Goal: Transaction & Acquisition: Purchase product/service

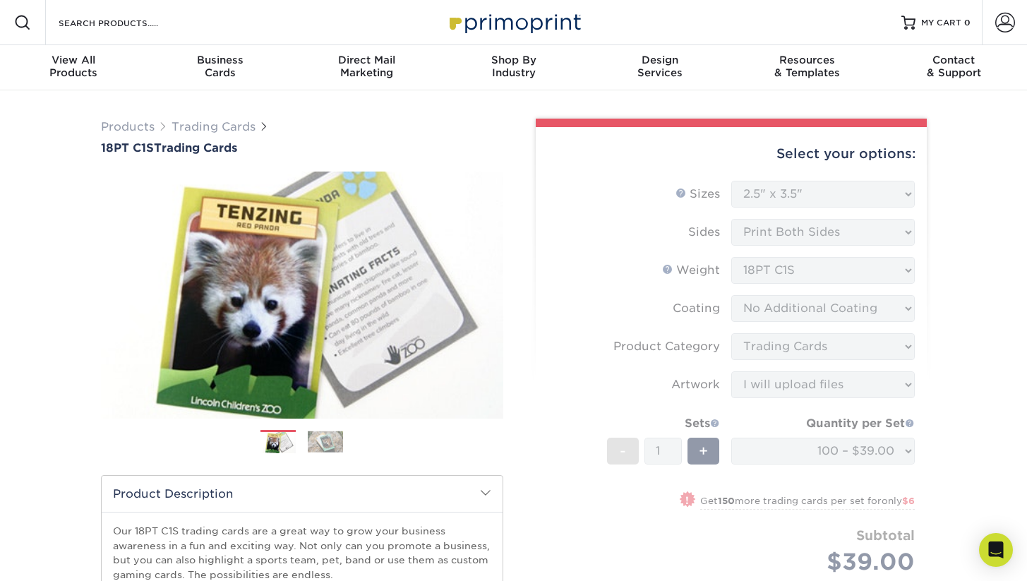
select select "2.50x3.50"
select select "c2f9bce9-36c2-409d-b101-c29d9d031e18"
select select "upload"
select select "100 – $39.00"
select select "9109923d-7058-4033-817a-6a9dd4fe8c96"
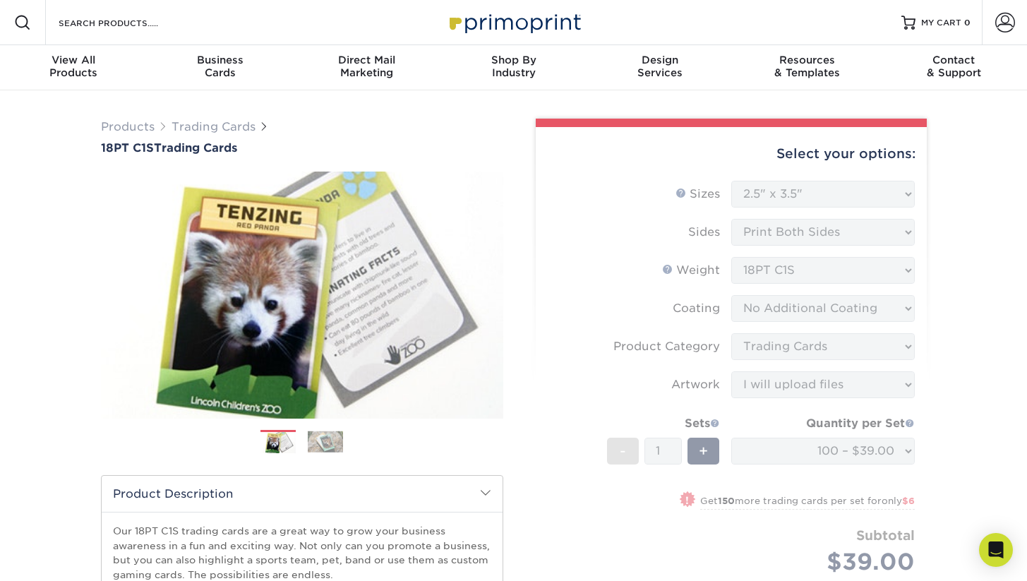
select select "newaddress"
click at [489, 291] on link "Next" at bounding box center [482, 295] width 28 height 28
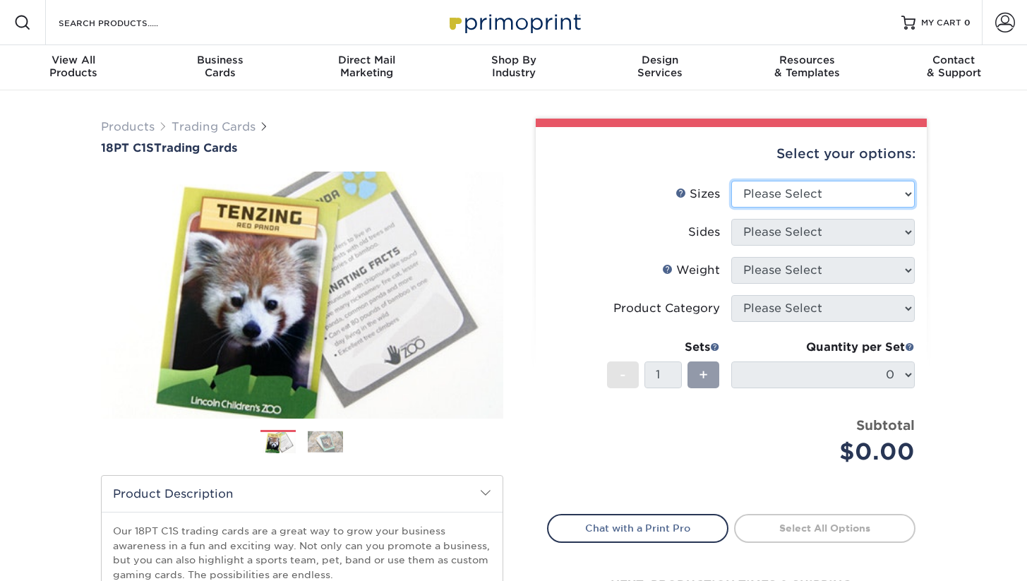
click at [816, 198] on select "Please Select 2.5" x 3.5"" at bounding box center [823, 194] width 184 height 27
select select "2.50x3.50"
click at [731, 181] on select "Please Select 2.5" x 3.5"" at bounding box center [823, 194] width 184 height 27
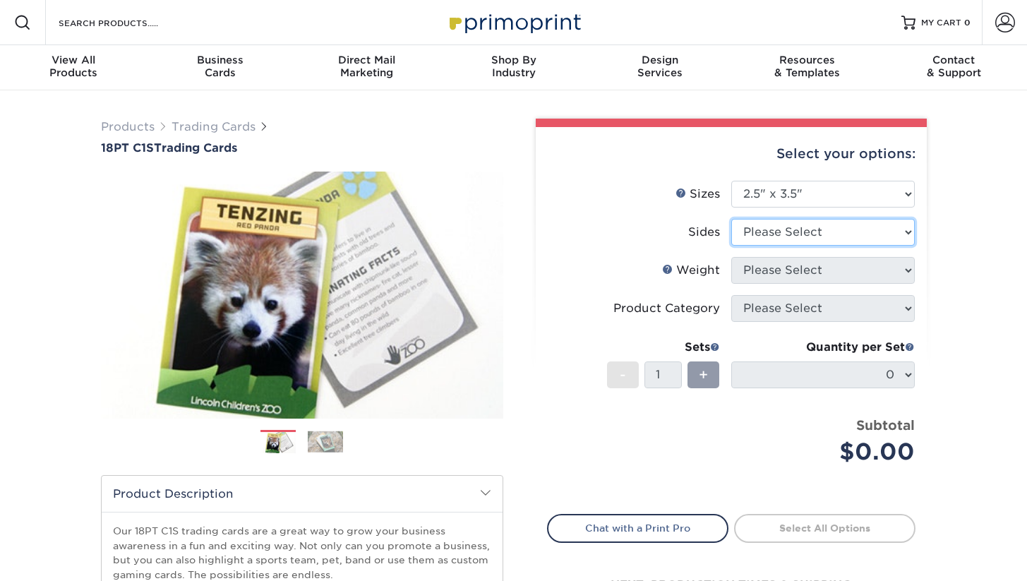
click at [806, 231] on select "Please Select Print Both Sides Print Front Only" at bounding box center [823, 232] width 184 height 27
select select "13abbda7-1d64-4f25-8bb2-c179b224825d"
click at [731, 219] on select "Please Select Print Both Sides Print Front Only" at bounding box center [823, 232] width 184 height 27
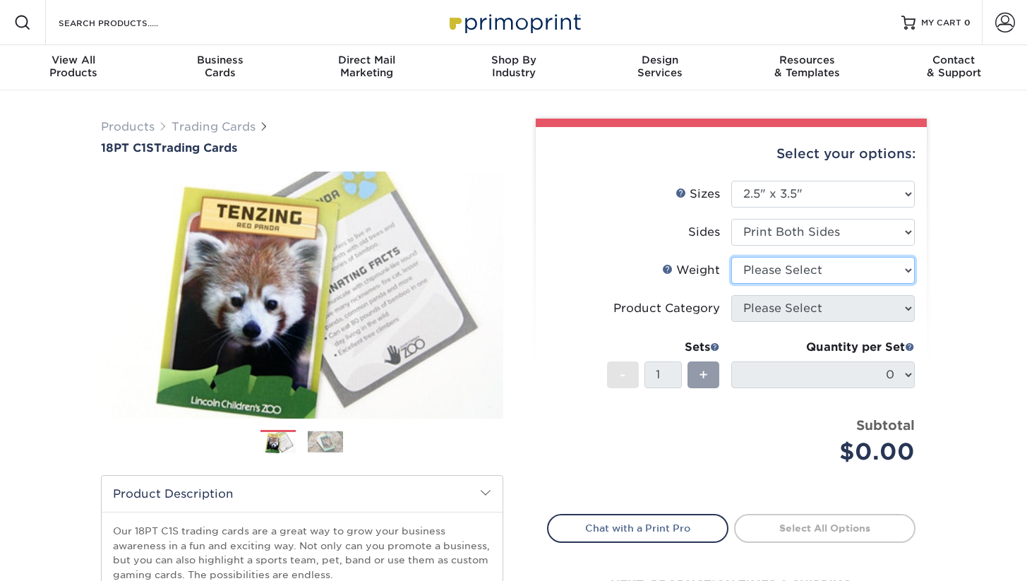
click at [803, 270] on select "Please Select 18PT C1S" at bounding box center [823, 270] width 184 height 27
select select "18PTC1S"
click at [731, 257] on select "Please Select 18PT C1S" at bounding box center [823, 270] width 184 height 27
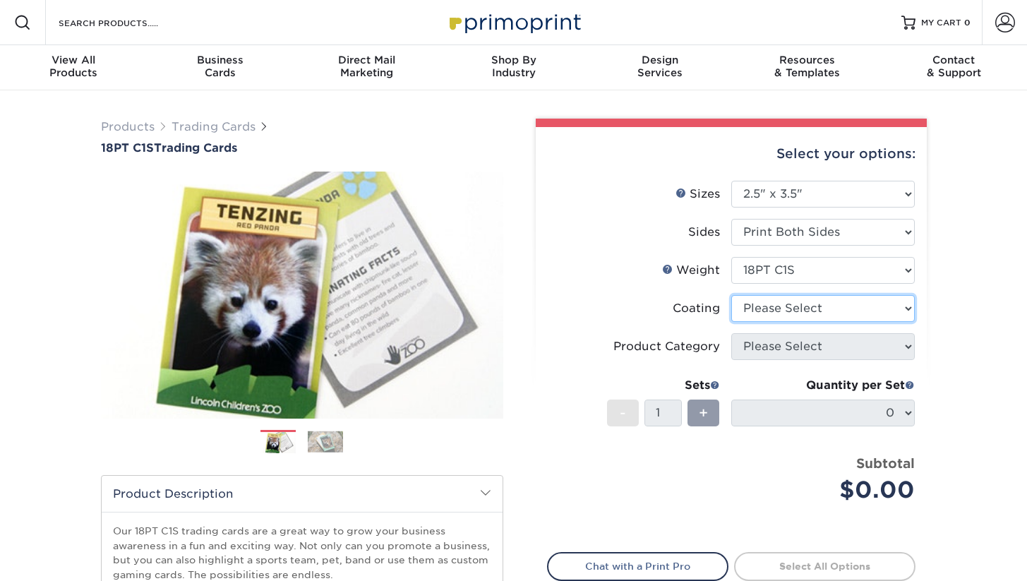
click at [784, 312] on select at bounding box center [823, 308] width 184 height 27
select select "3e7618de-abca-4bda-9f97-8b9129e913d8"
click at [731, 295] on select at bounding box center [823, 308] width 184 height 27
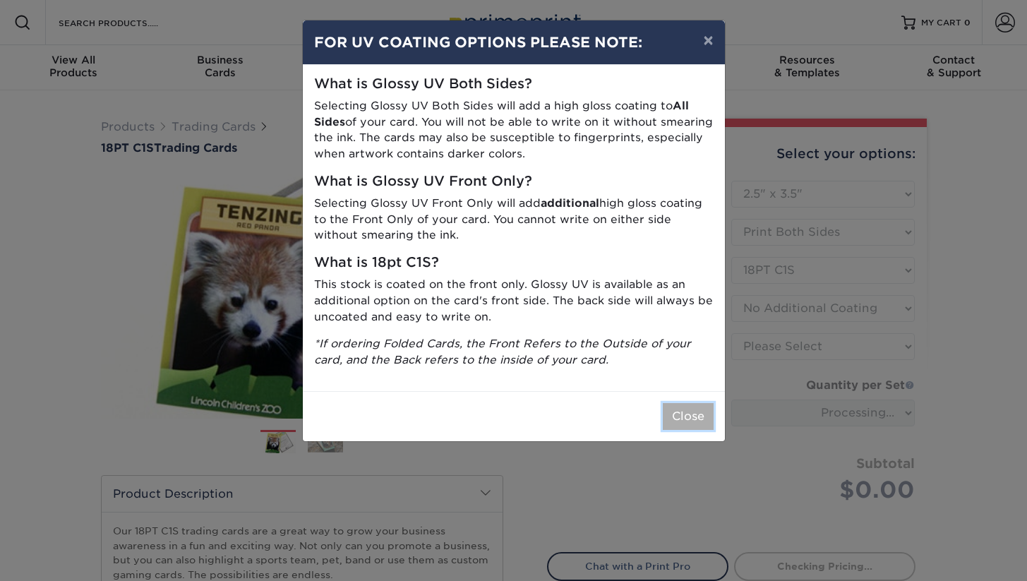
click at [689, 414] on button "Close" at bounding box center [688, 416] width 51 height 27
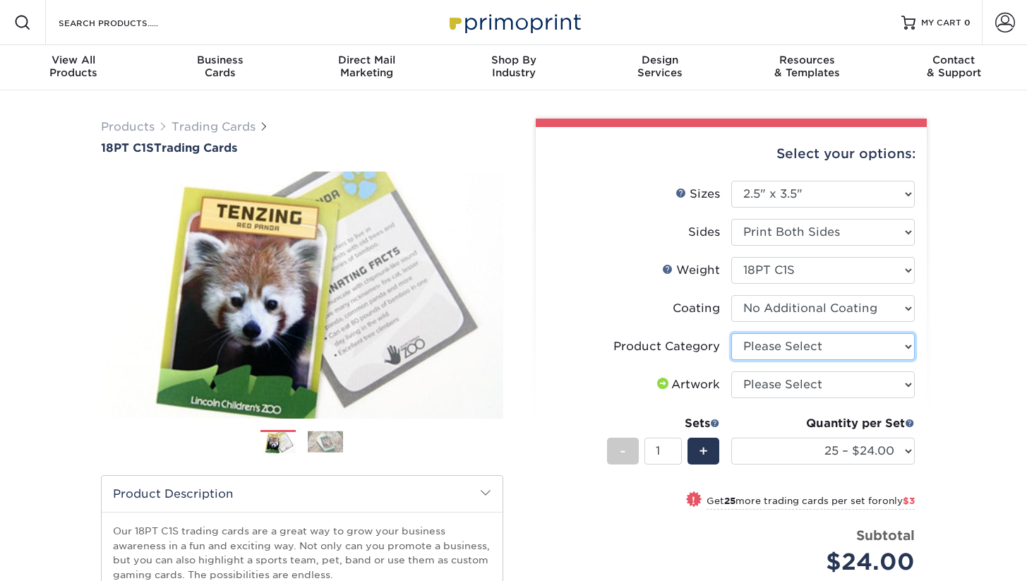
click at [784, 351] on select "Please Select Trading Cards" at bounding box center [823, 346] width 184 height 27
select select "c2f9bce9-36c2-409d-b101-c29d9d031e18"
click at [731, 333] on select "Please Select Trading Cards" at bounding box center [823, 346] width 184 height 27
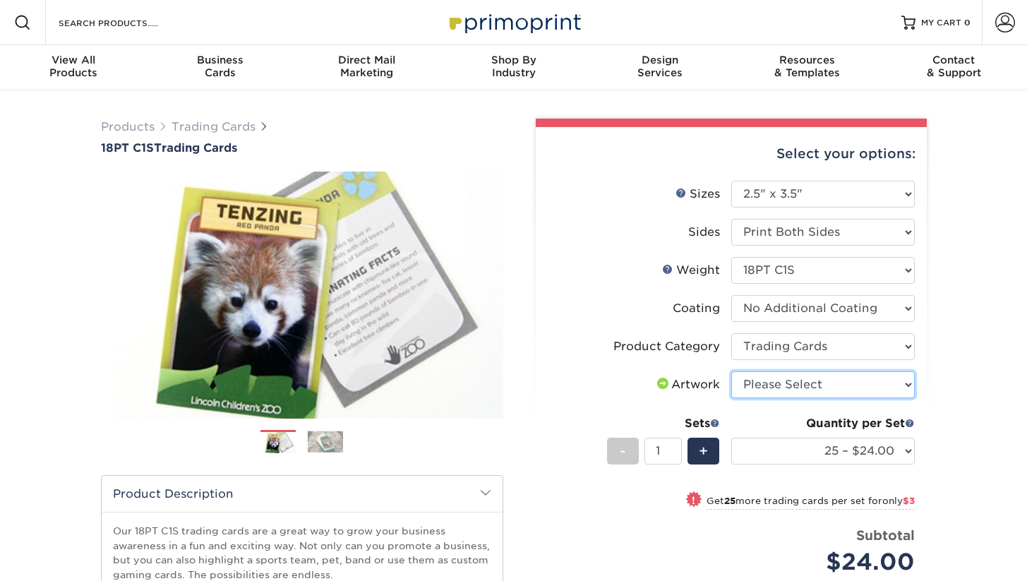
click at [797, 389] on select "Please Select I will upload files I need a design - $100" at bounding box center [823, 384] width 184 height 27
select select "upload"
click at [731, 371] on select "Please Select I will upload files I need a design - $100" at bounding box center [823, 384] width 184 height 27
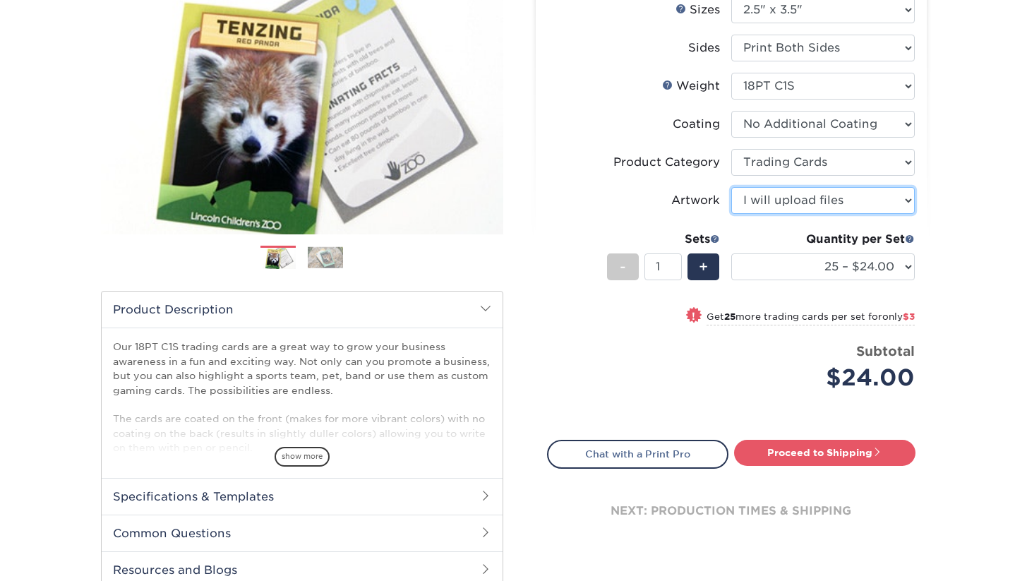
scroll to position [201, 0]
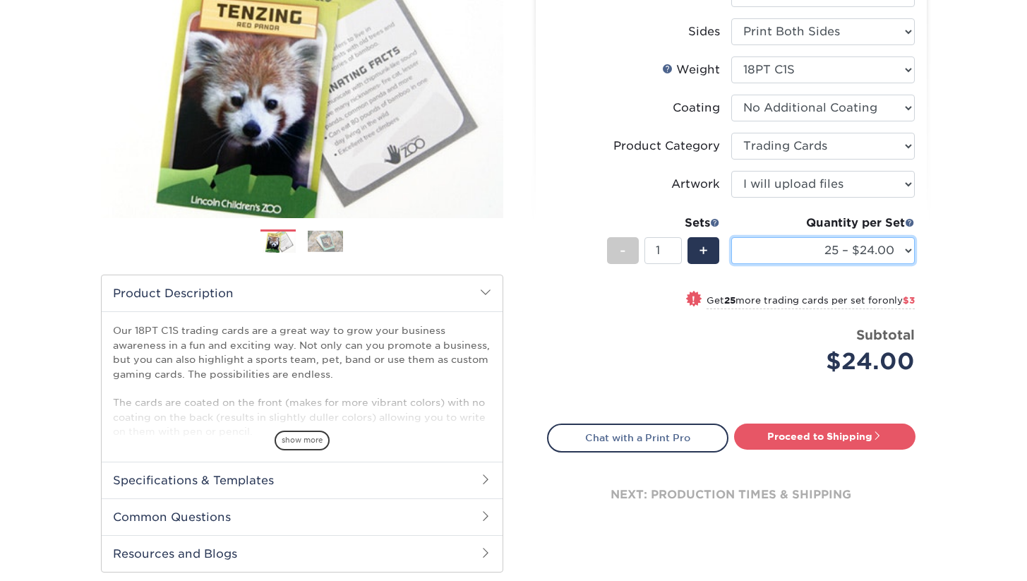
click at [827, 250] on select "25 – $24.00 50 – $27.00 75 – $35.00 100 – $39.00 250 – $45.00 500 – $55.00 1000…" at bounding box center [823, 250] width 184 height 27
select select "250 – $45.00"
click at [731, 237] on select "25 – $24.00 50 – $27.00 75 – $35.00 100 – $39.00 250 – $45.00 500 – $55.00 1000…" at bounding box center [823, 250] width 184 height 27
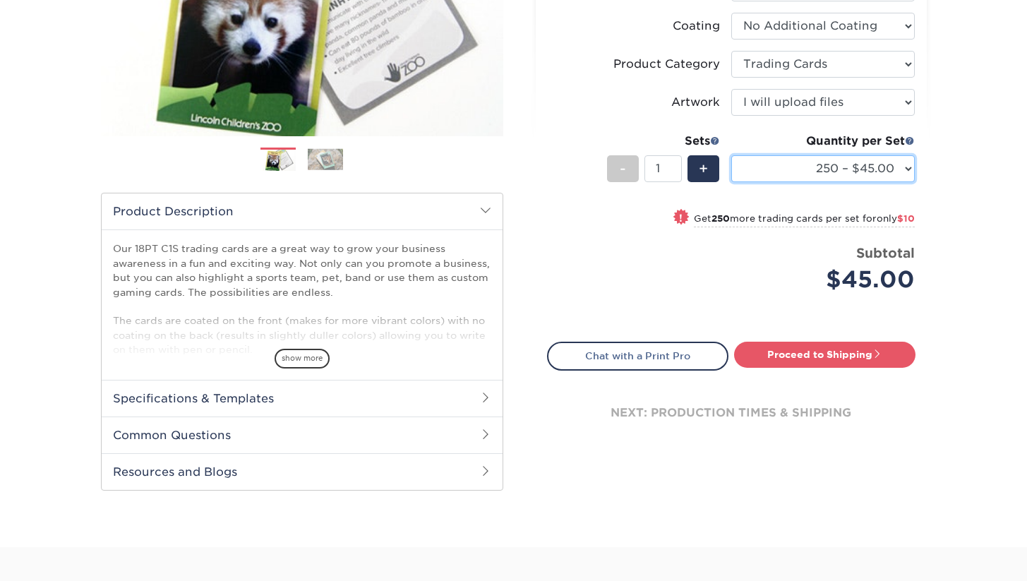
scroll to position [306, 0]
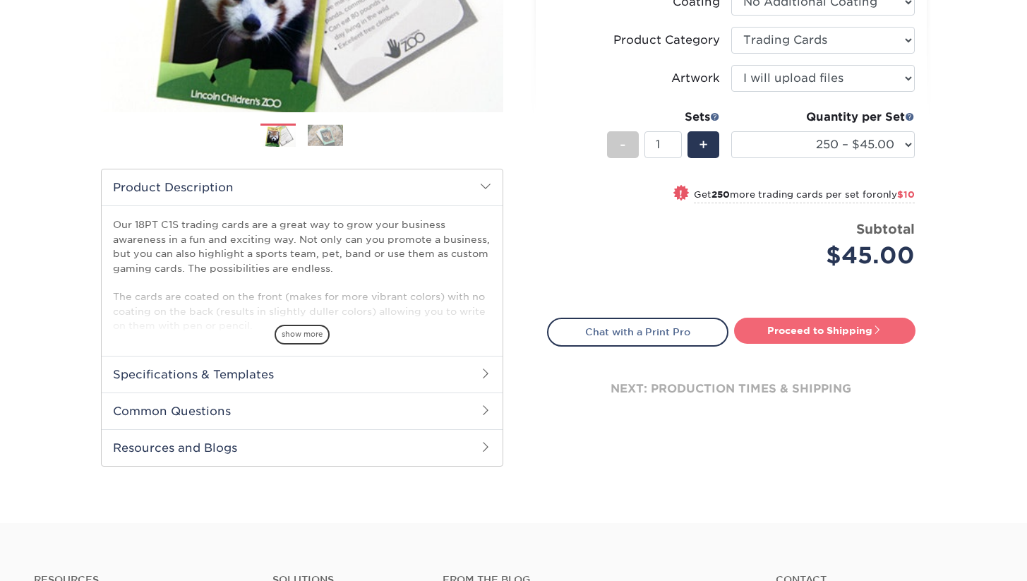
click at [784, 334] on link "Proceed to Shipping" at bounding box center [824, 330] width 181 height 25
type input "Set 1"
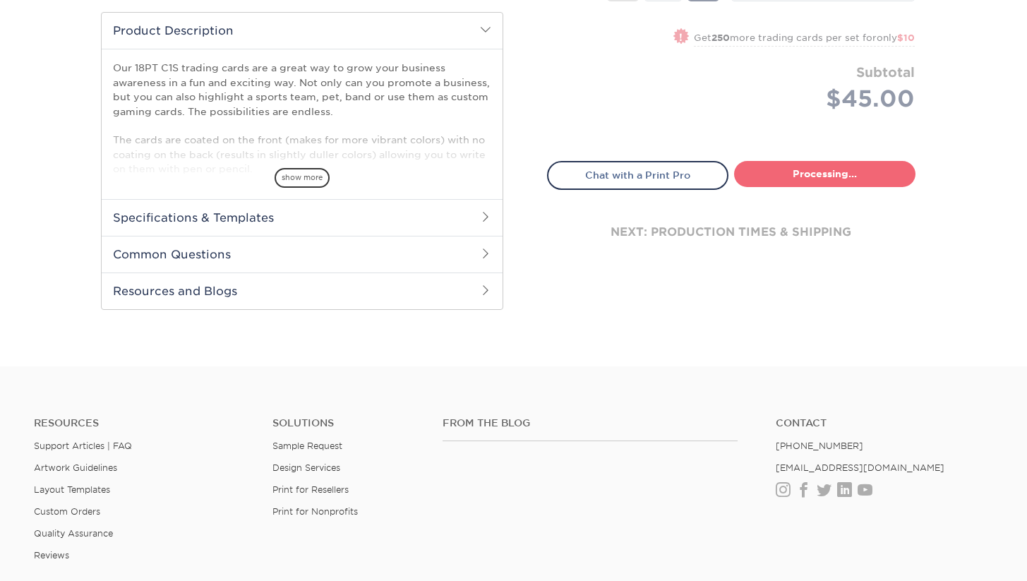
select select "7f12e85b-7342-427e-8446-6bc059917b9c"
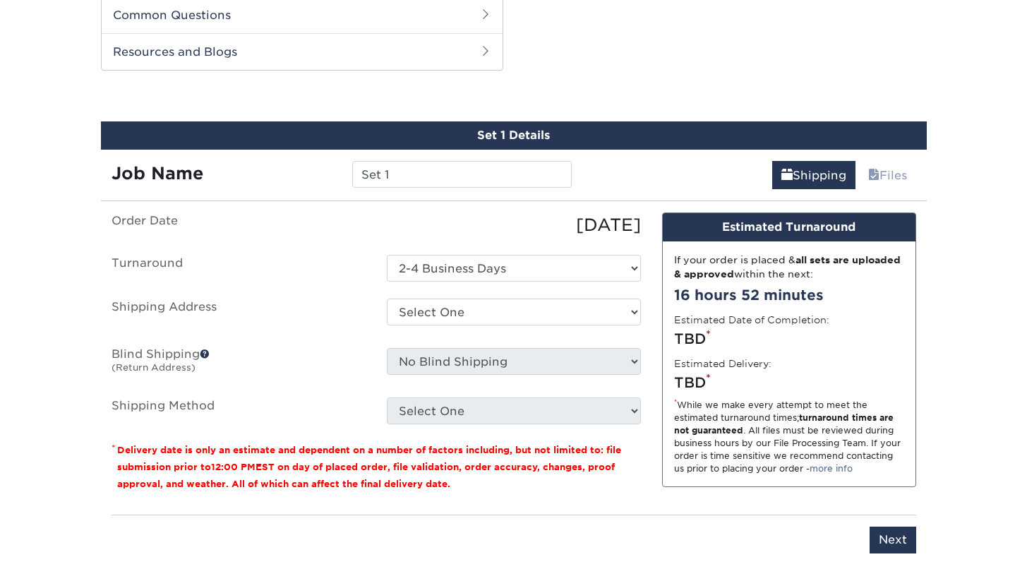
scroll to position [703, 0]
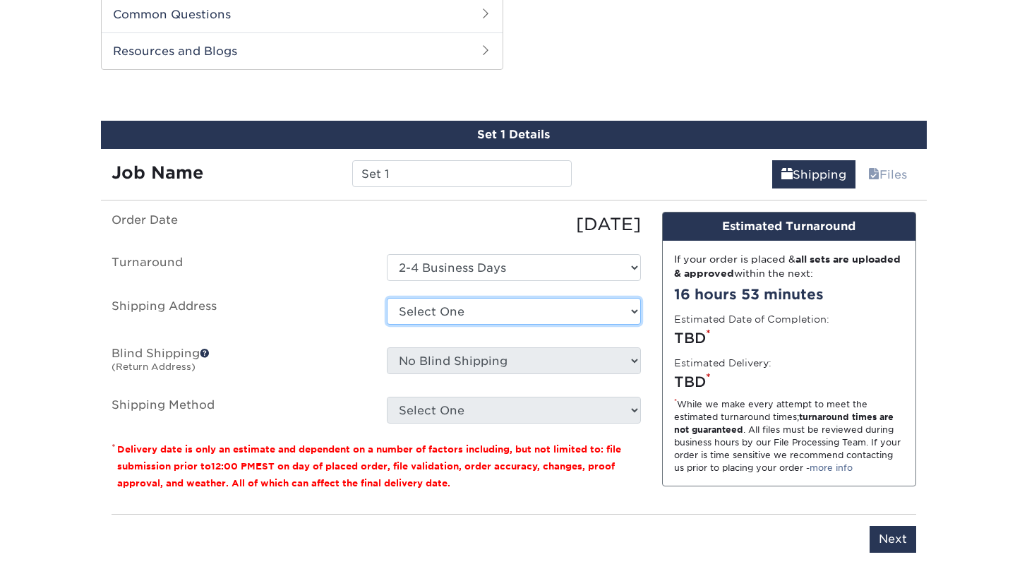
click at [512, 320] on select "Select One + Add New Address - Login" at bounding box center [514, 311] width 254 height 27
select select "newaddress"
click at [387, 298] on select "Select One + Add New Address - Login" at bounding box center [514, 311] width 254 height 27
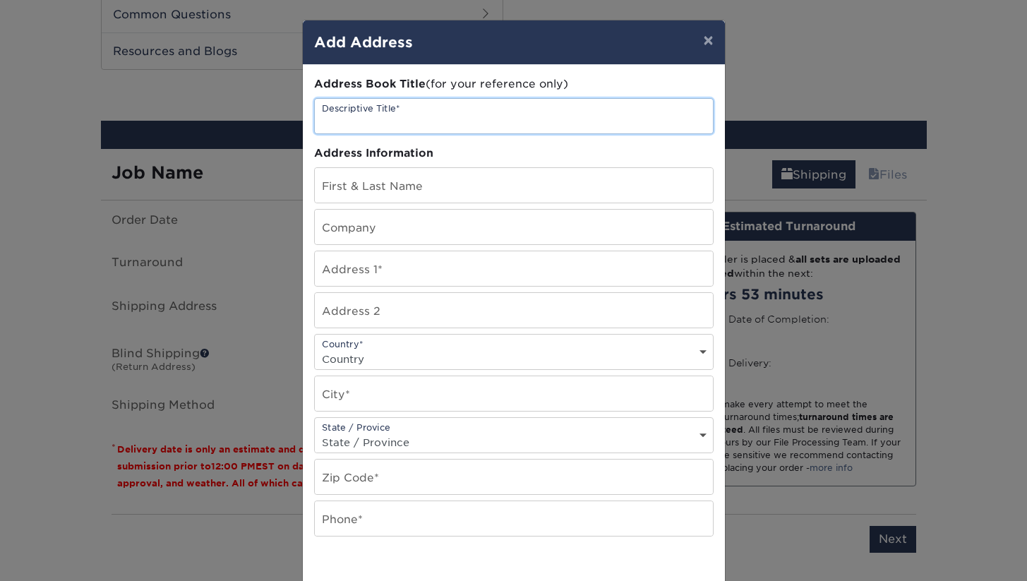
click at [498, 119] on input "text" at bounding box center [514, 116] width 398 height 35
type input "Warwick"
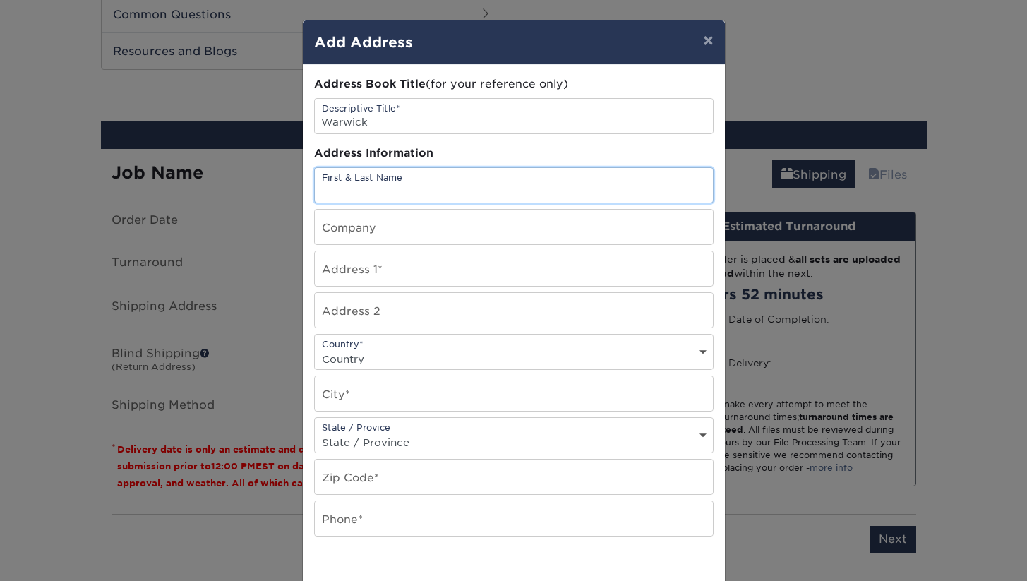
click at [510, 188] on input "text" at bounding box center [514, 185] width 398 height 35
type input "Gabriel Milian"
type input "242 Warwick ST"
select select "US"
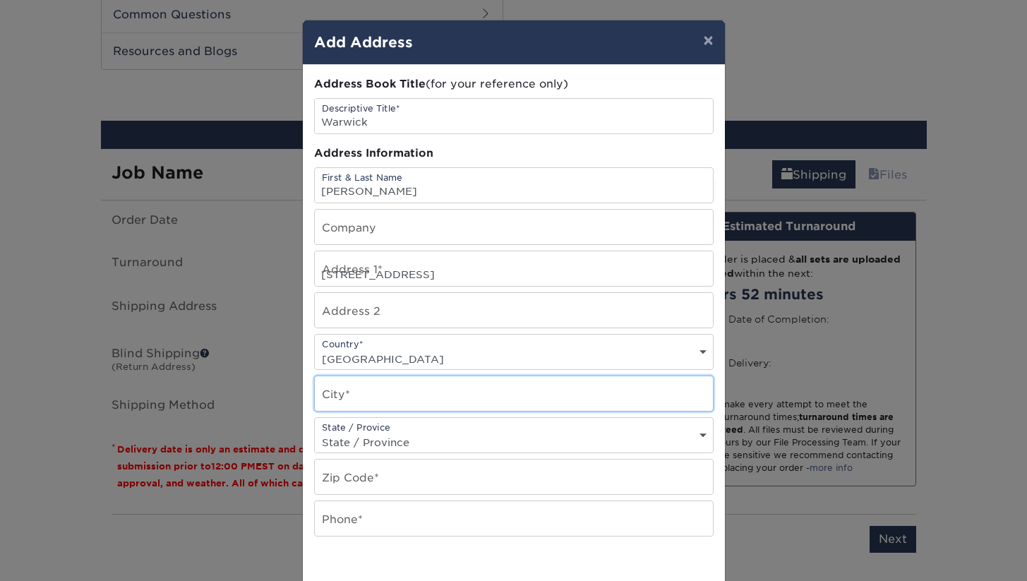
type input "Daly City"
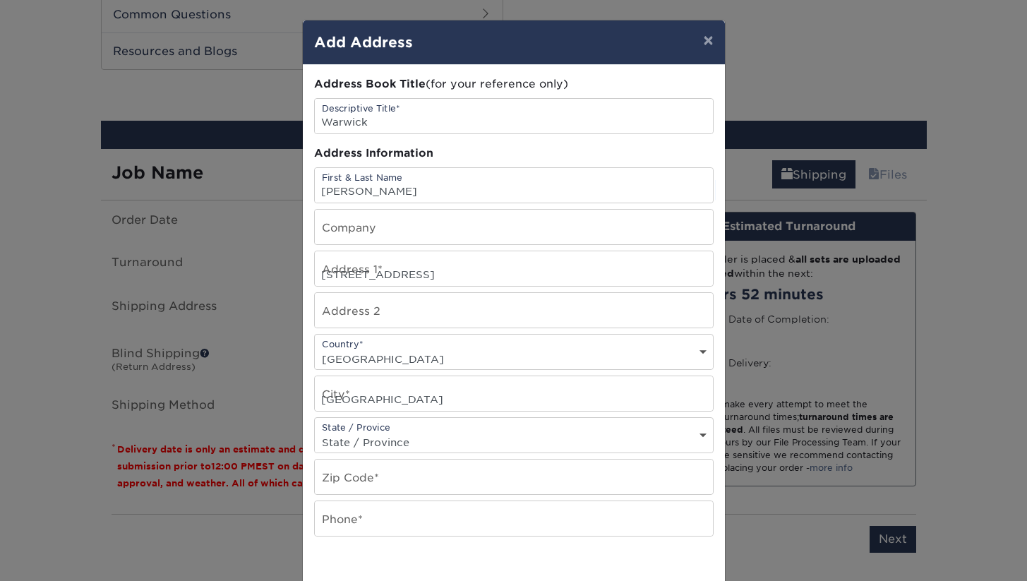
select select "CA"
type input "94015"
type input "6508789630"
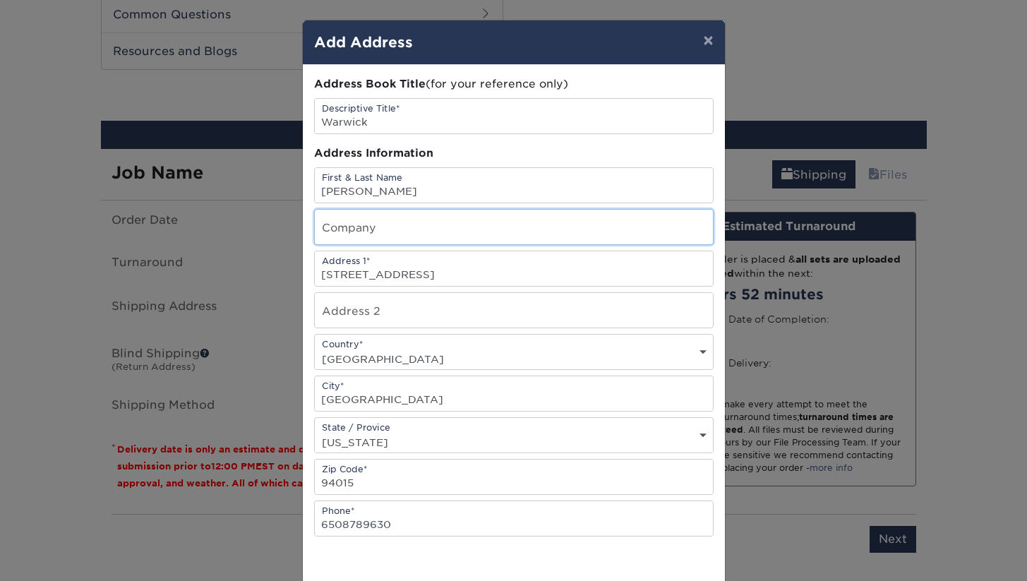
click at [452, 226] on input "text" at bounding box center [514, 227] width 398 height 35
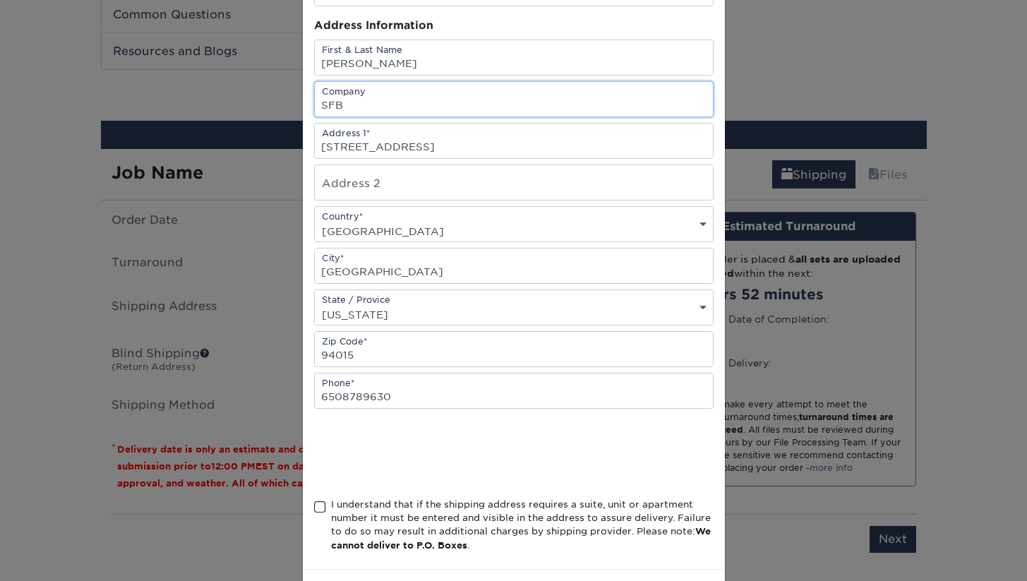
scroll to position [186, 0]
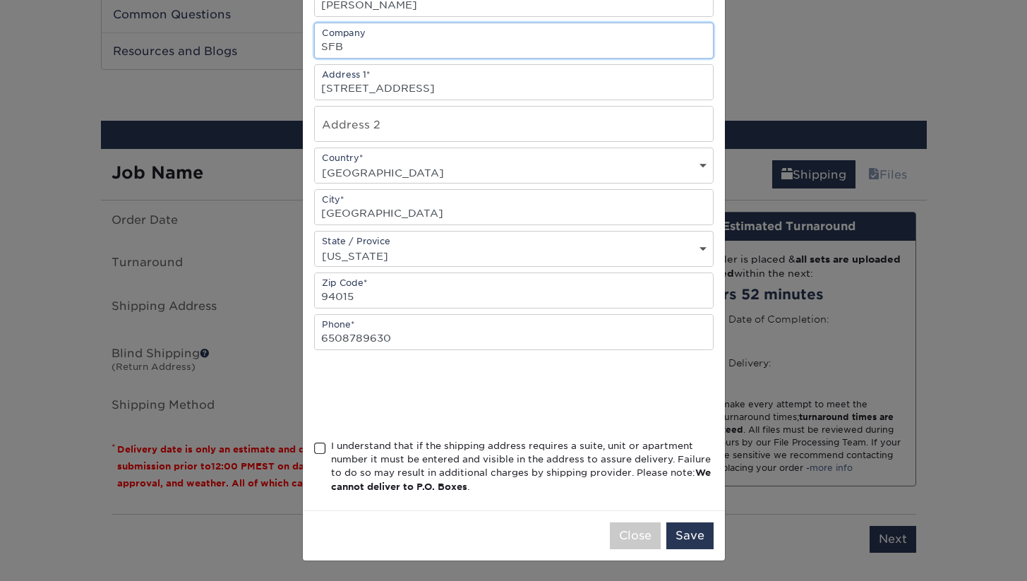
type input "SFB"
click at [323, 447] on span at bounding box center [320, 448] width 12 height 13
click at [0, 0] on input "I understand that if the shipping address requires a suite, unit or apartment n…" at bounding box center [0, 0] width 0 height 0
click at [694, 527] on button "Save" at bounding box center [690, 535] width 47 height 27
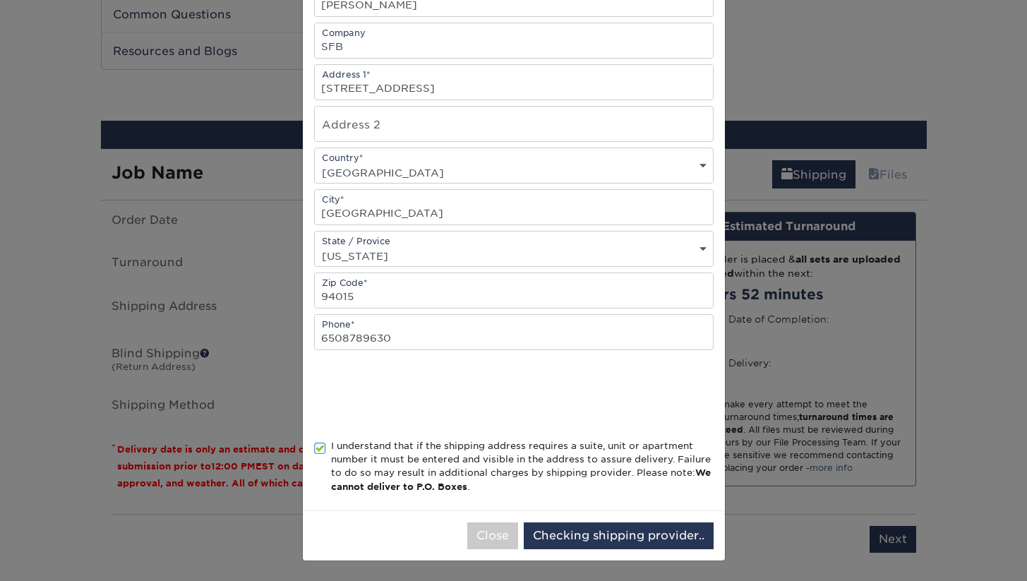
scroll to position [0, 0]
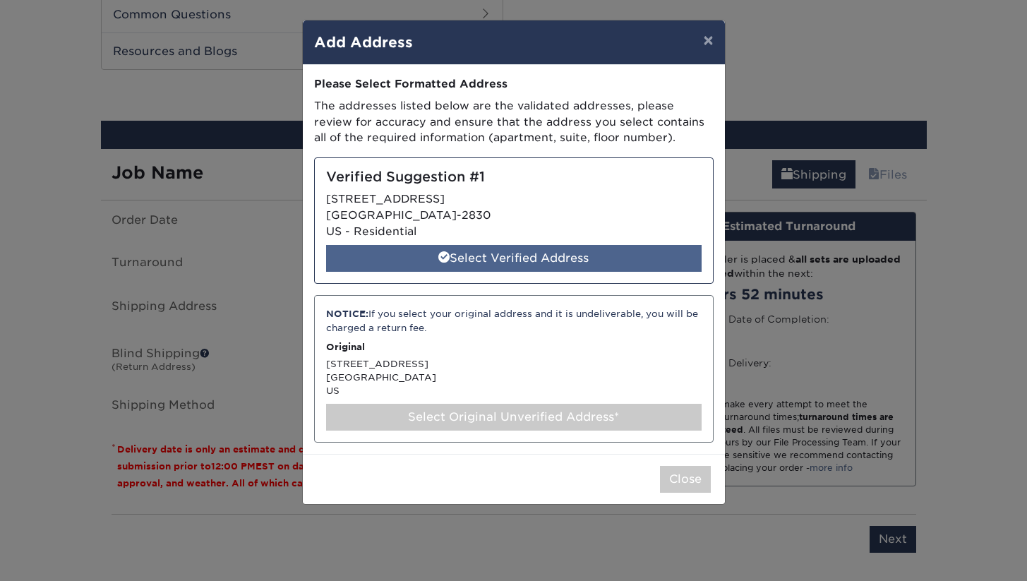
click at [551, 258] on div "Select Verified Address" at bounding box center [514, 258] width 376 height 27
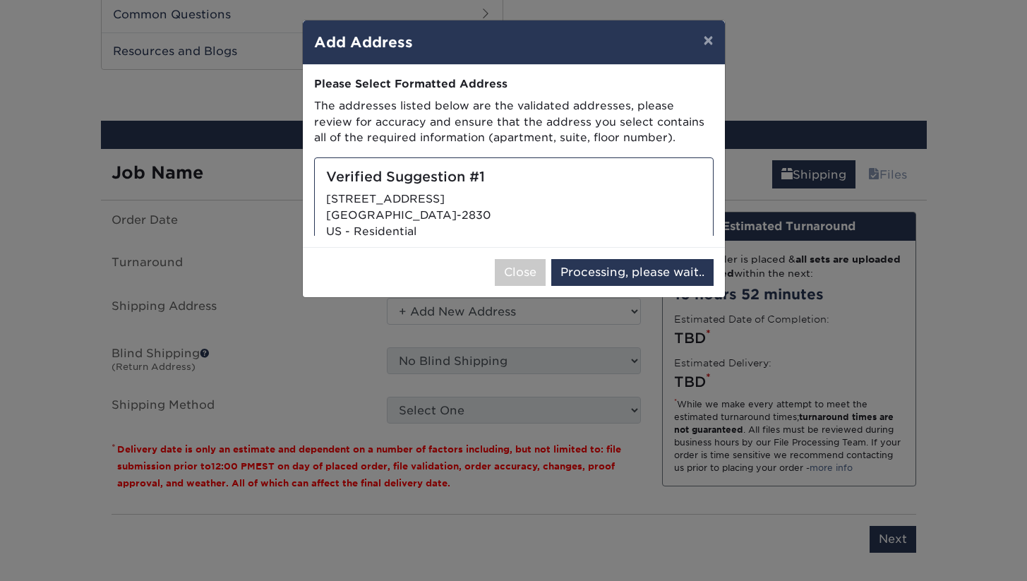
select select "286098"
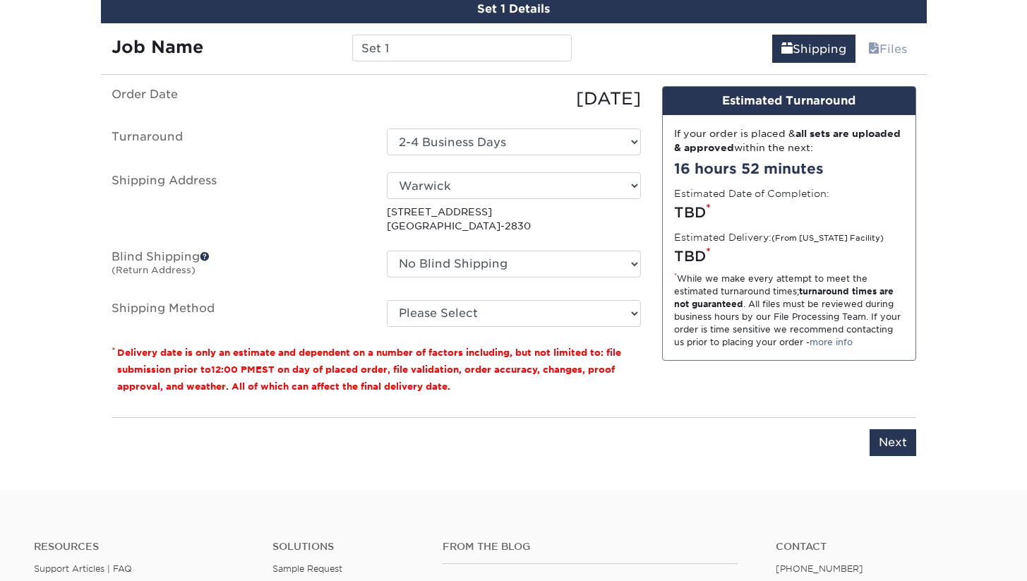
scroll to position [830, 0]
click at [898, 442] on input "Next" at bounding box center [893, 442] width 47 height 27
type input "Next"
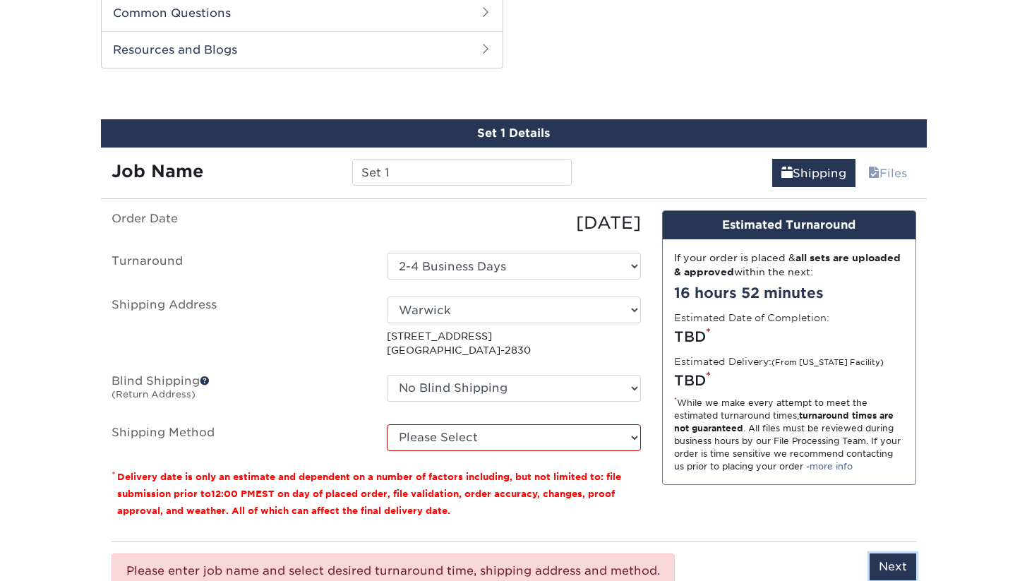
scroll to position [699, 0]
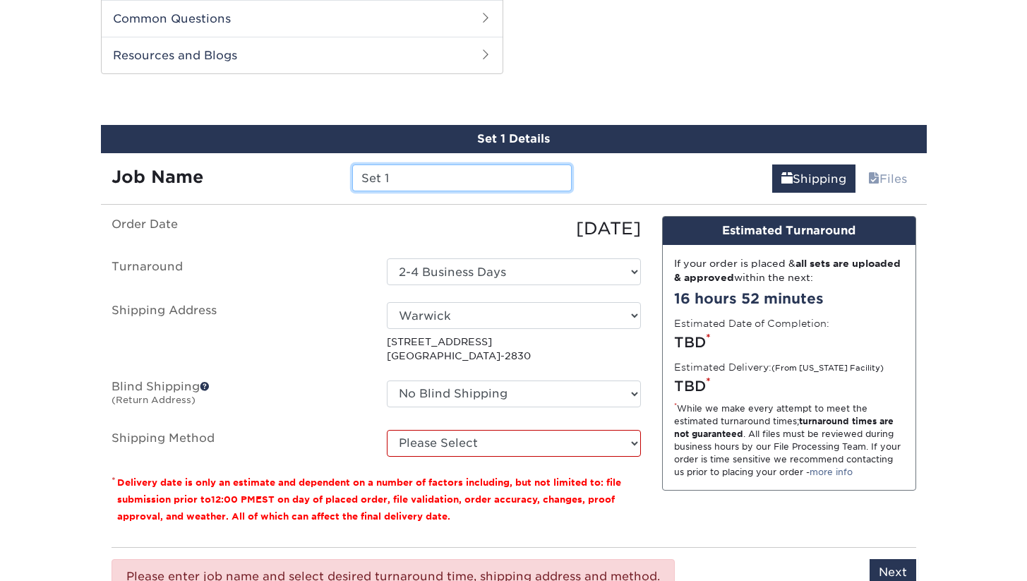
click at [443, 180] on input "Set 1" at bounding box center [462, 178] width 220 height 27
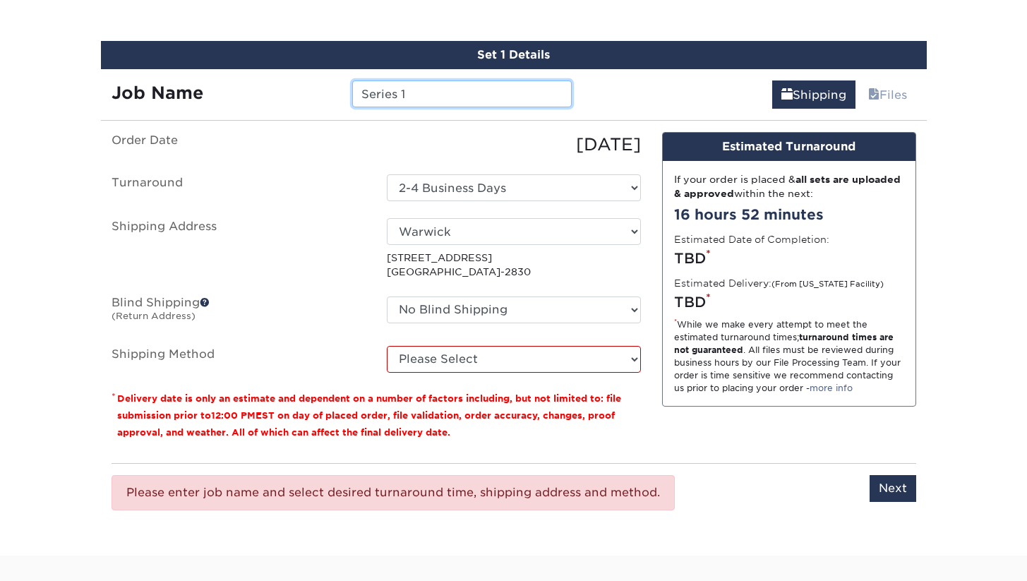
scroll to position [775, 0]
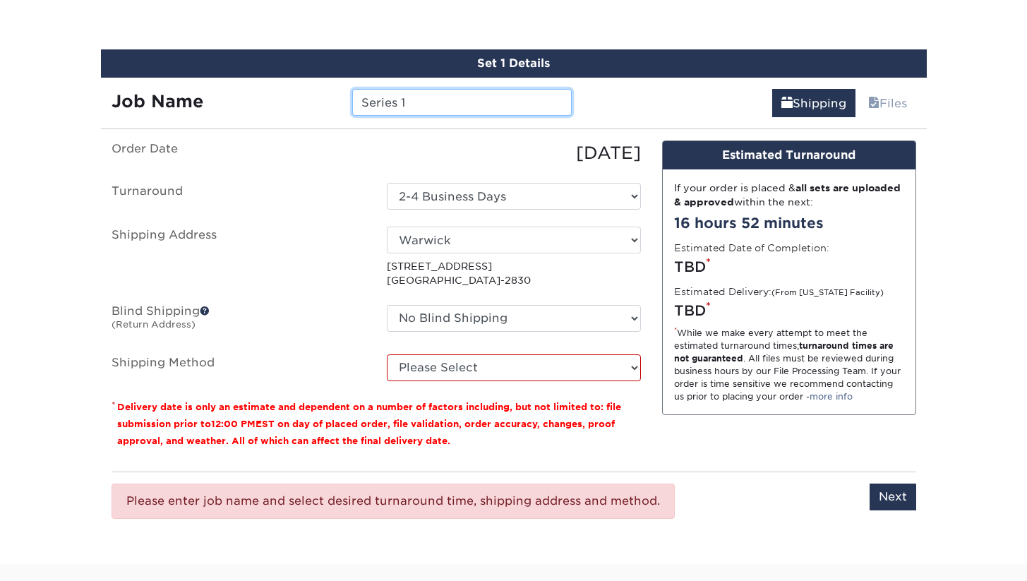
type input "Series 1"
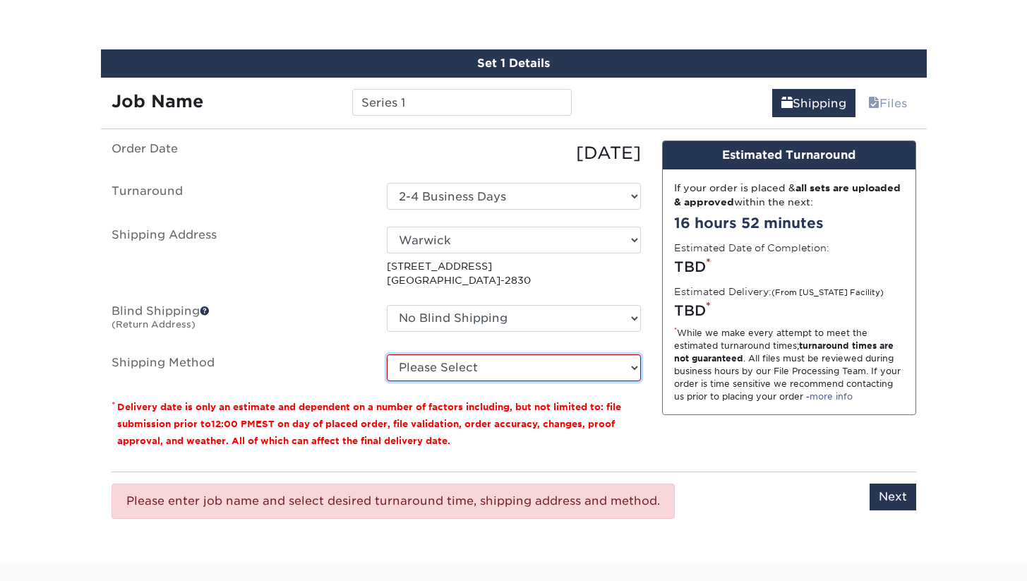
click at [492, 362] on select "Please Select 3 Day Shipping Service (+$17.82) Ground Shipping (+$18.04) 2 Day …" at bounding box center [514, 367] width 254 height 27
select select "12"
click at [387, 354] on select "Please Select 3 Day Shipping Service (+$17.82) Ground Shipping (+$18.04) 2 Day …" at bounding box center [514, 367] width 254 height 27
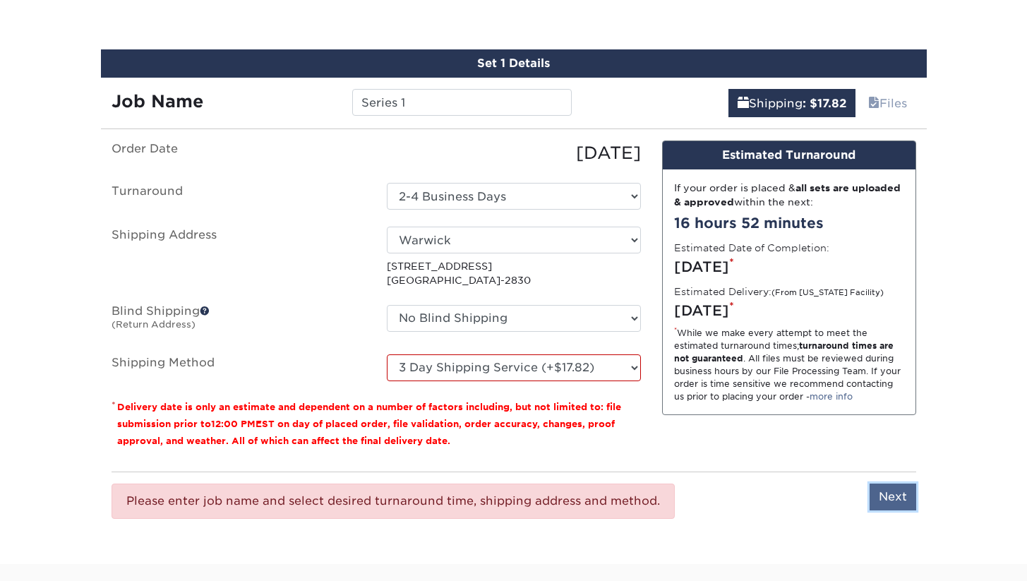
click at [886, 492] on input "Next" at bounding box center [893, 497] width 47 height 27
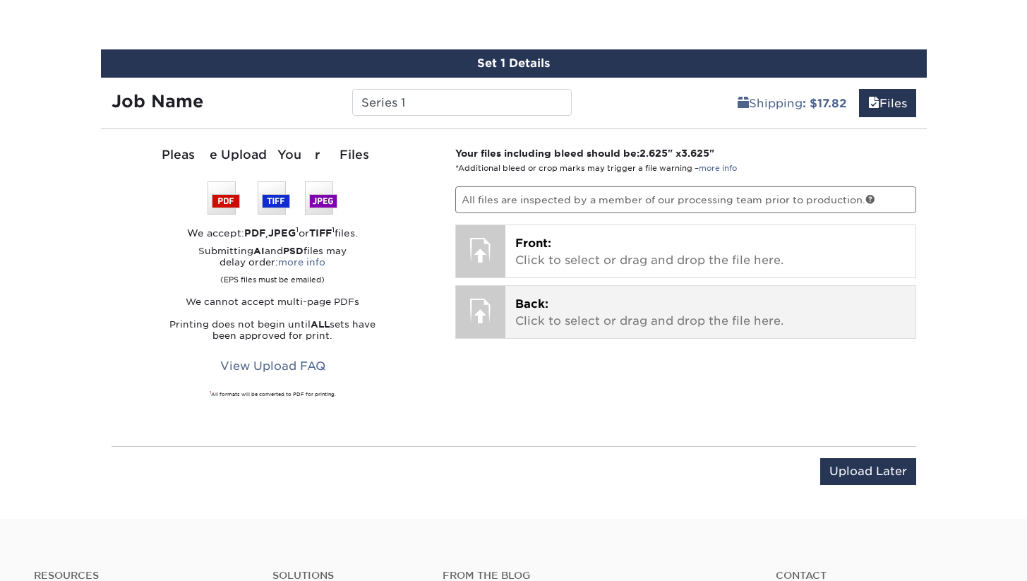
click at [559, 313] on p "Back: Click to select or drag and drop the file here." at bounding box center [710, 313] width 390 height 34
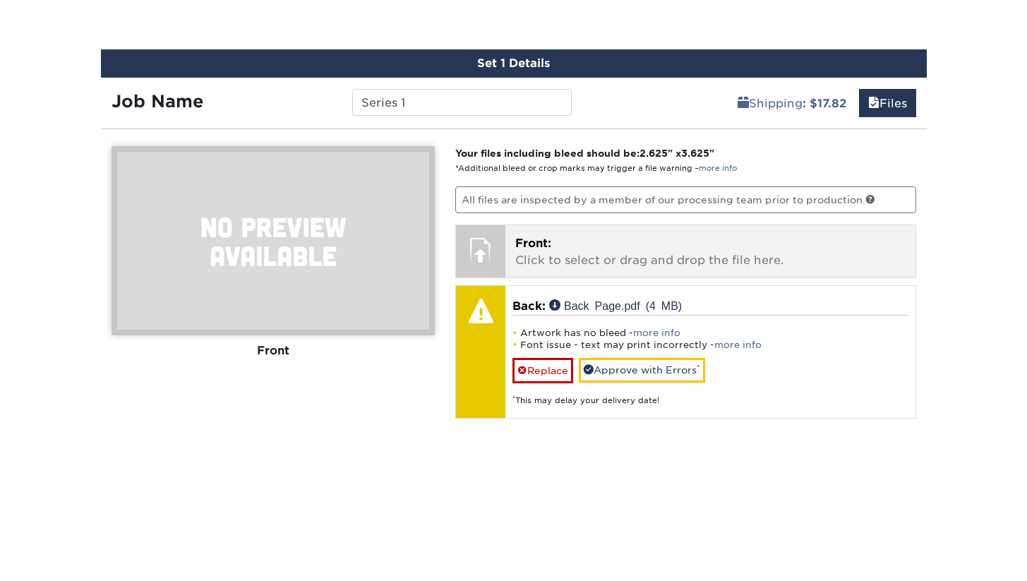
click at [578, 254] on p "Front: Click to select or drag and drop the file here." at bounding box center [710, 252] width 390 height 34
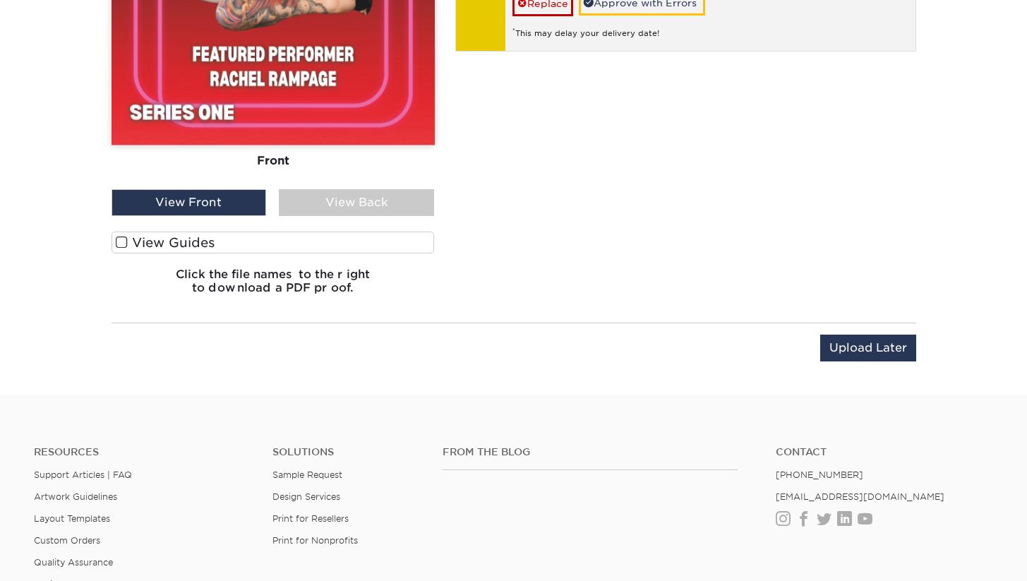
scroll to position [1235, 0]
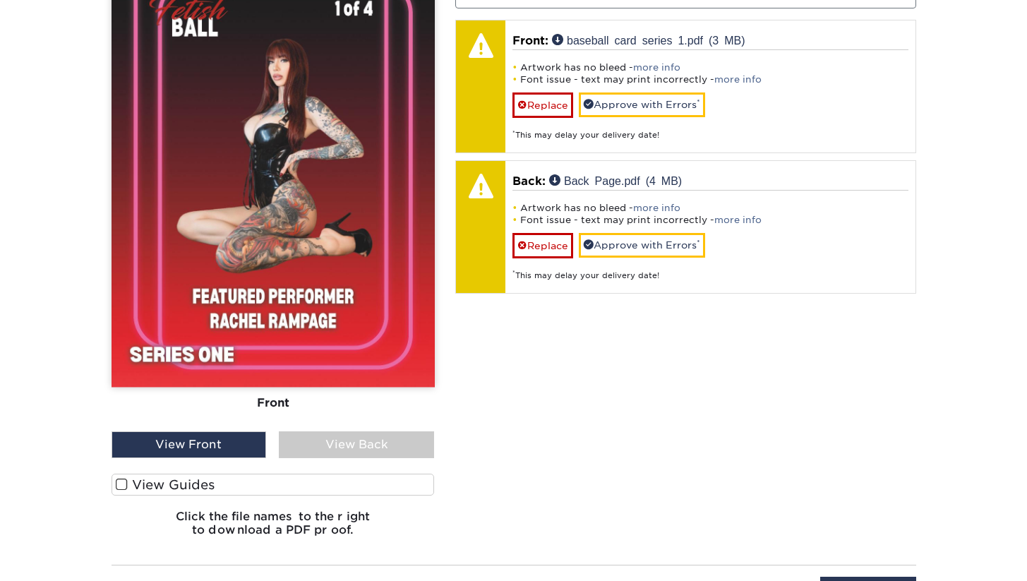
click at [119, 484] on span at bounding box center [122, 484] width 12 height 13
click at [0, 0] on input "View Guides" at bounding box center [0, 0] width 0 height 0
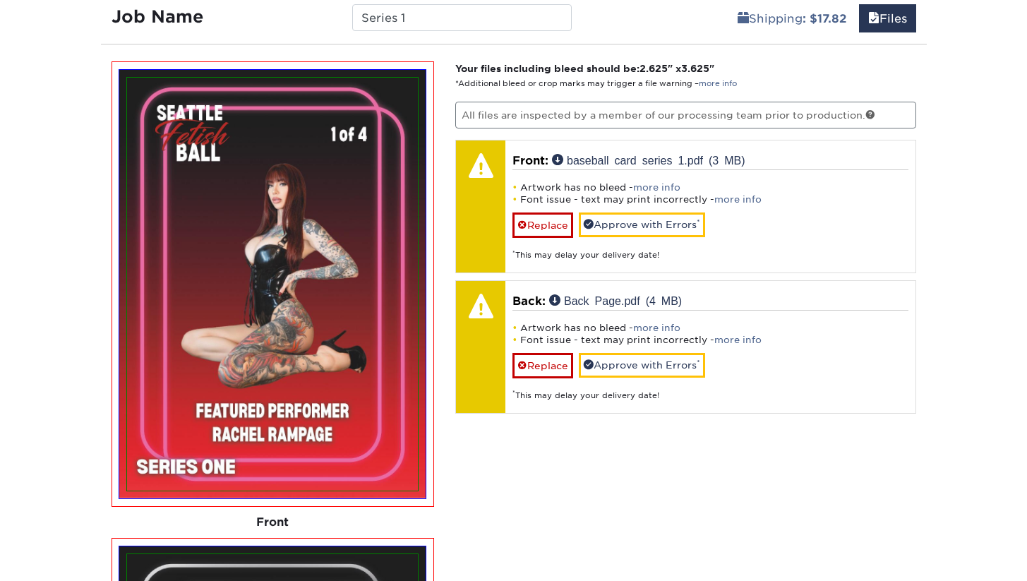
scroll to position [865, 0]
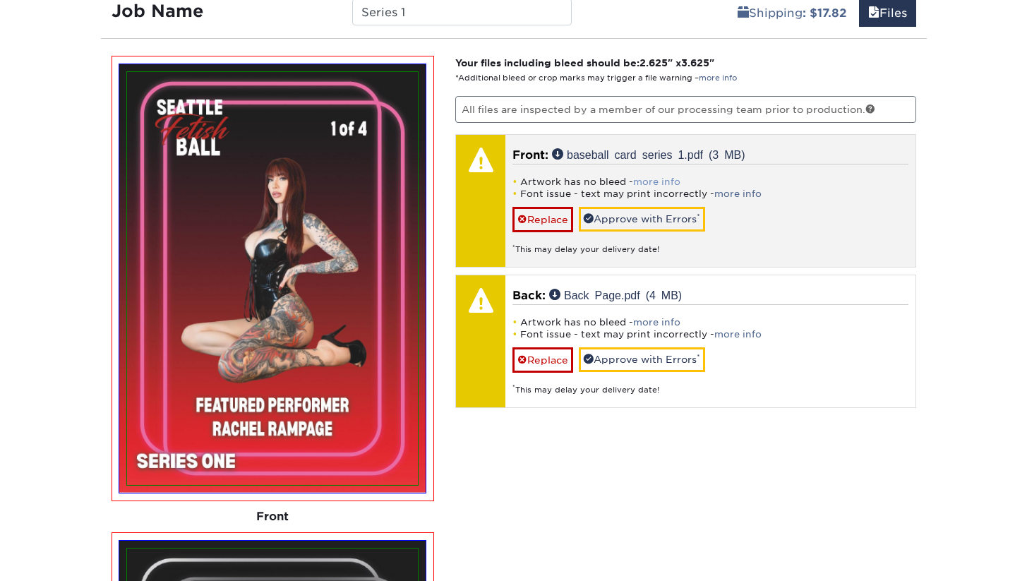
click at [648, 178] on link "more info" at bounding box center [656, 182] width 47 height 11
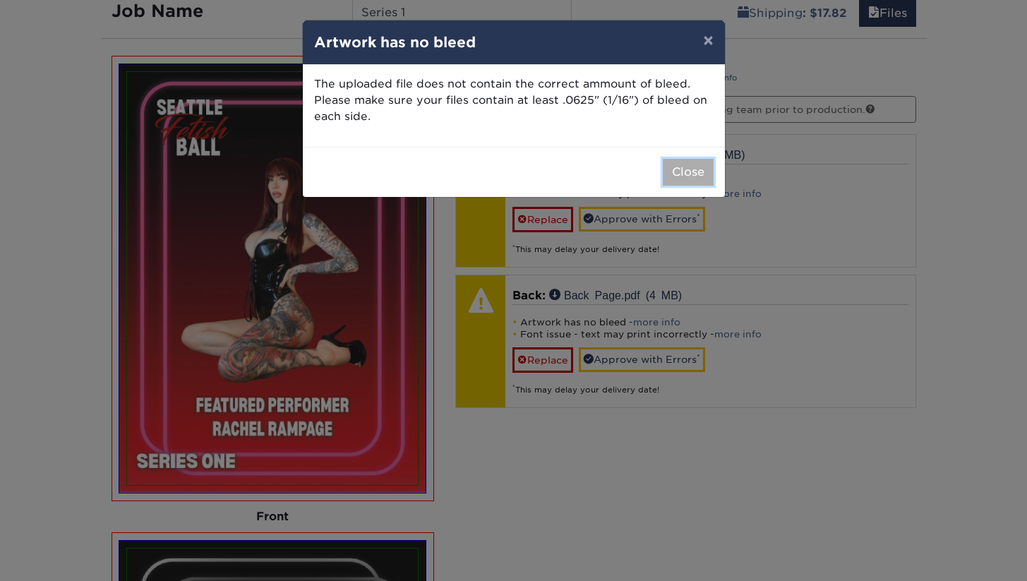
click at [691, 169] on button "Close" at bounding box center [688, 172] width 51 height 27
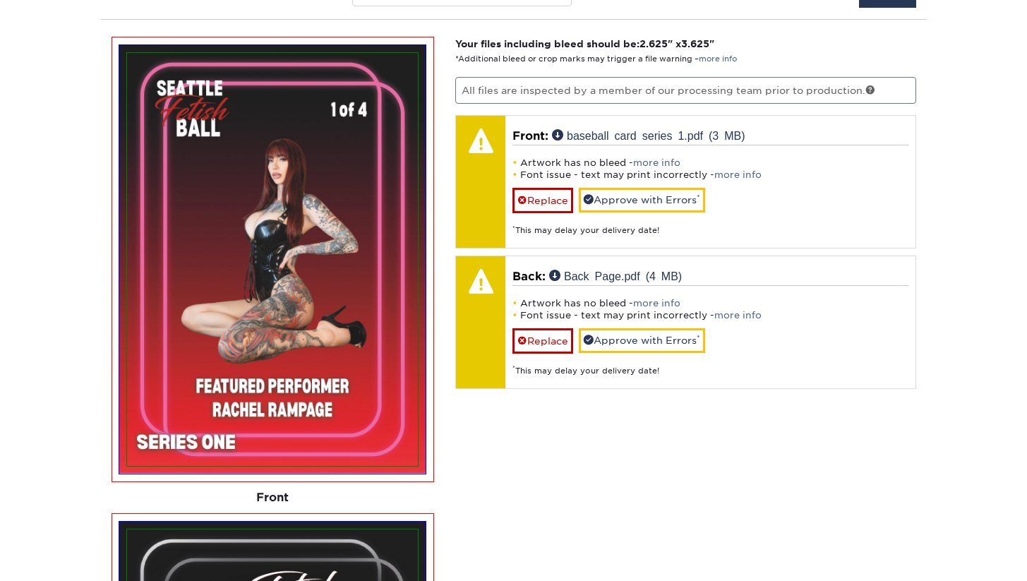
scroll to position [986, 0]
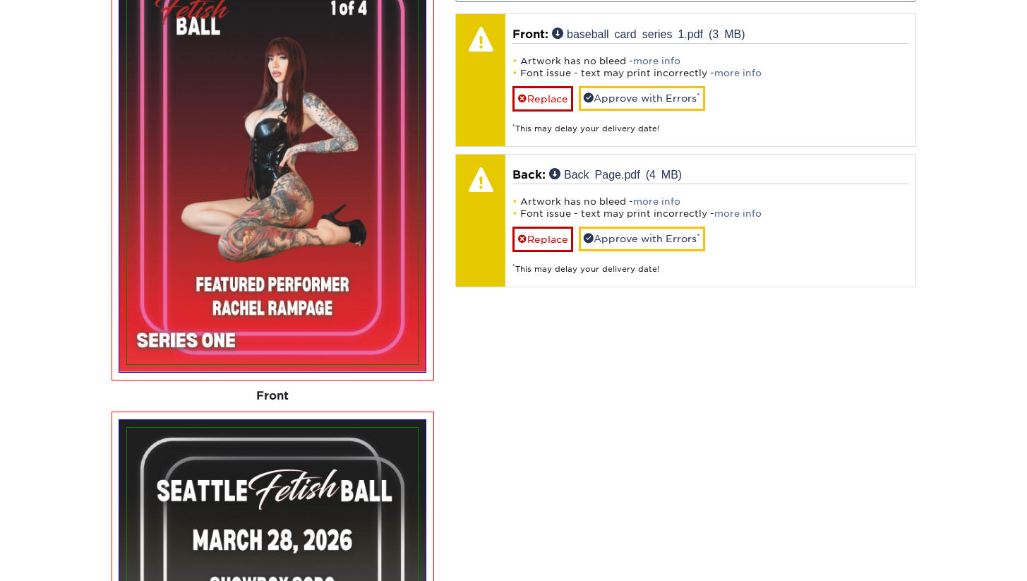
click at [543, 423] on div "Your files including bleed should be: 2.625 " x 3.625 " *Additional bleed or cr…" at bounding box center [686, 475] width 482 height 1081
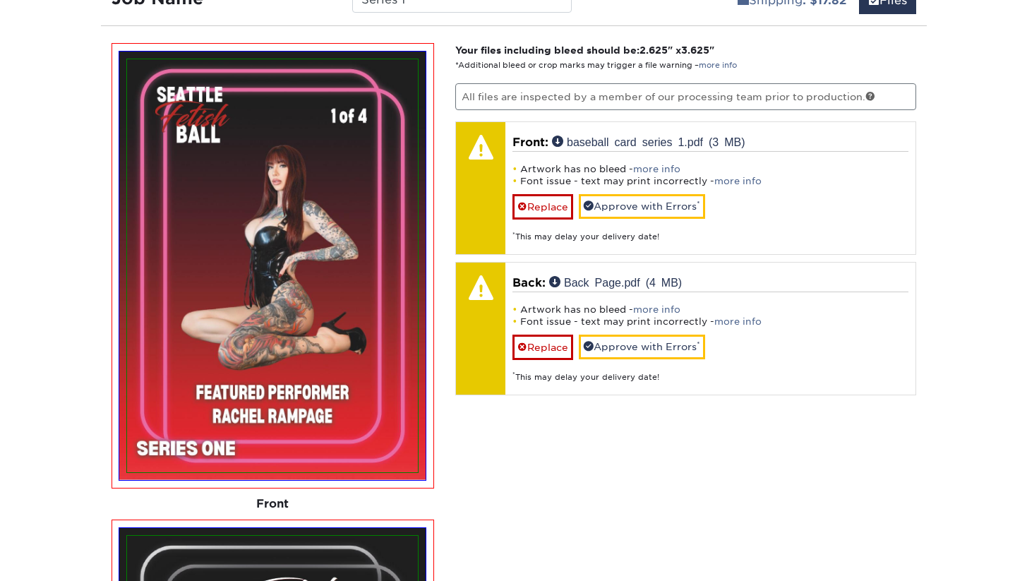
scroll to position [729, 0]
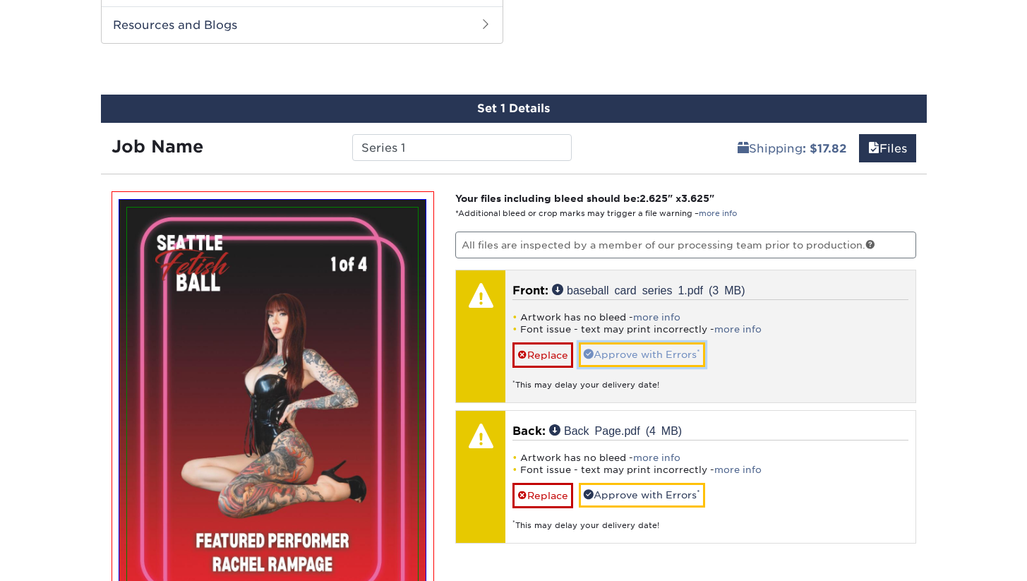
click at [659, 354] on link "Approve with Errors *" at bounding box center [642, 354] width 126 height 24
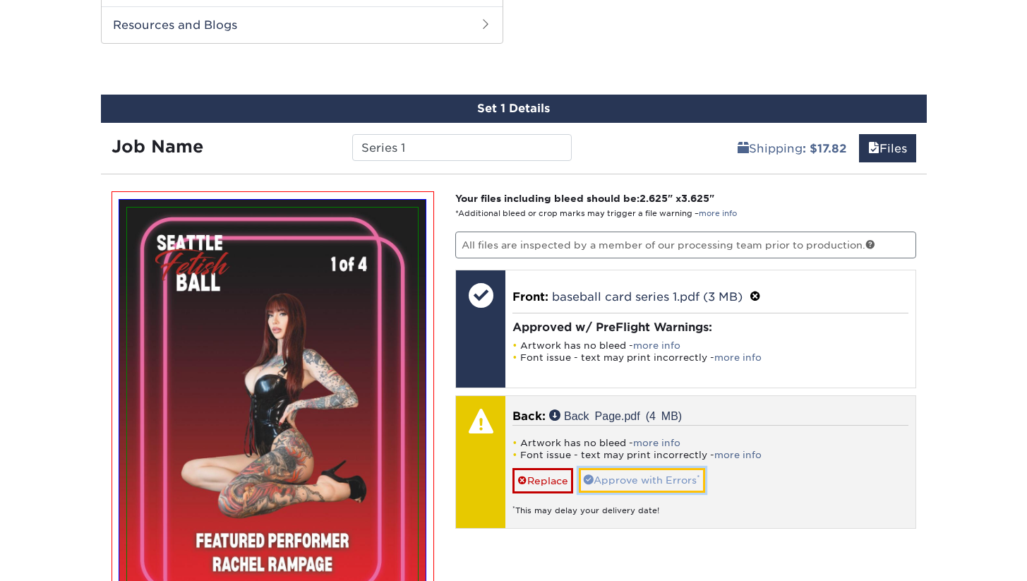
click at [648, 476] on link "Approve with Errors *" at bounding box center [642, 480] width 126 height 24
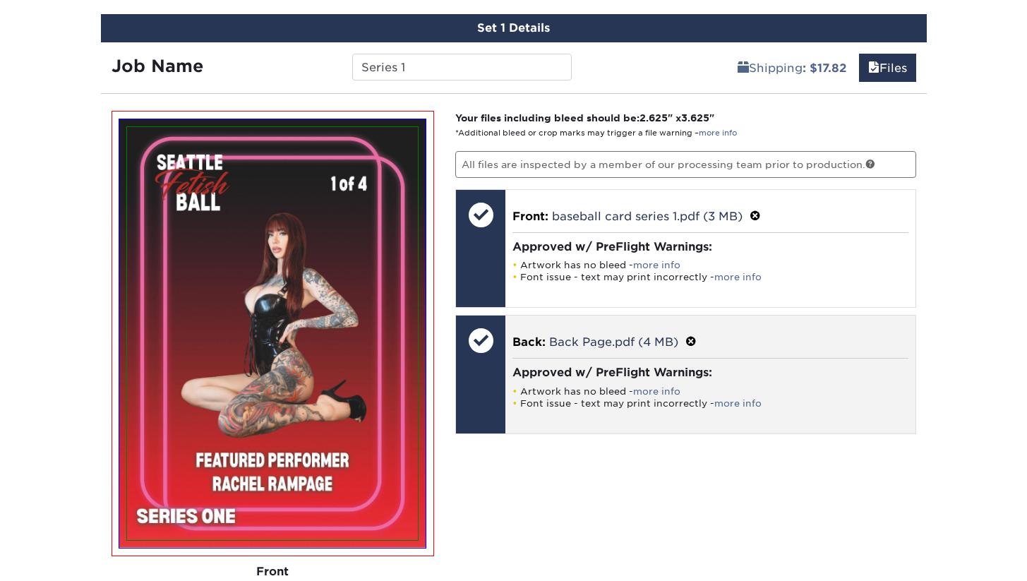
scroll to position [808, 0]
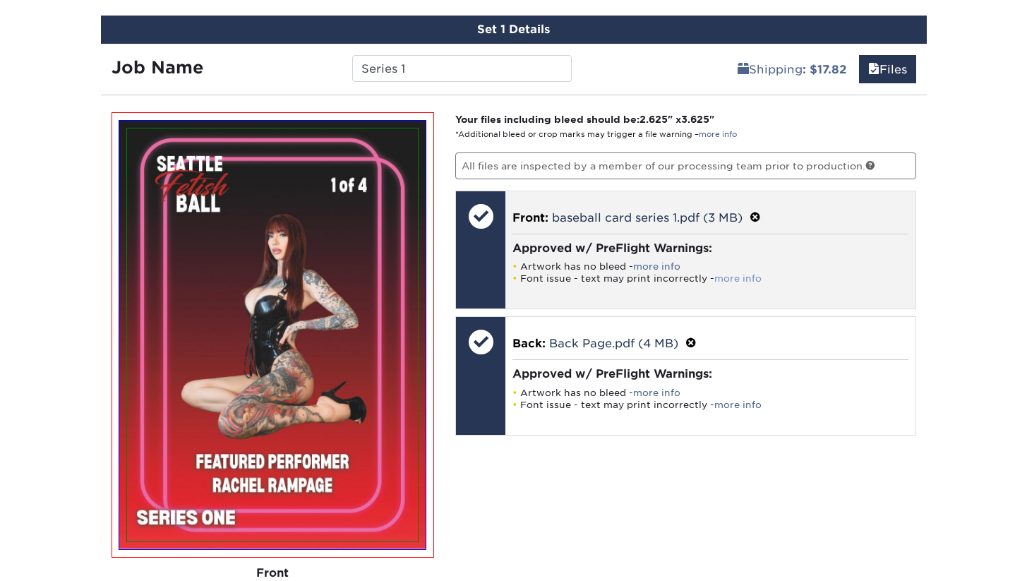
click at [733, 277] on link "more info" at bounding box center [738, 278] width 47 height 11
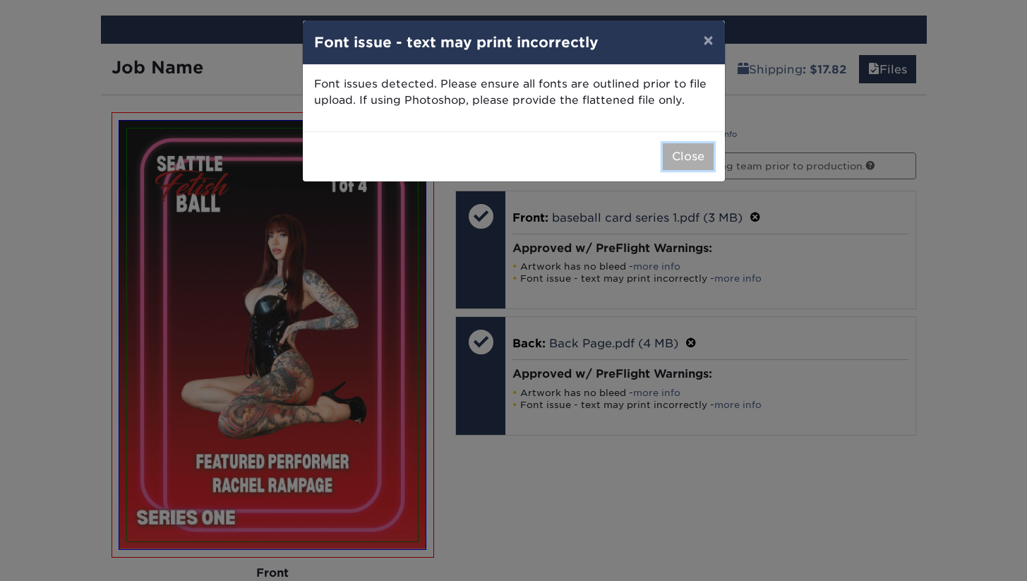
click at [684, 152] on button "Close" at bounding box center [688, 156] width 51 height 27
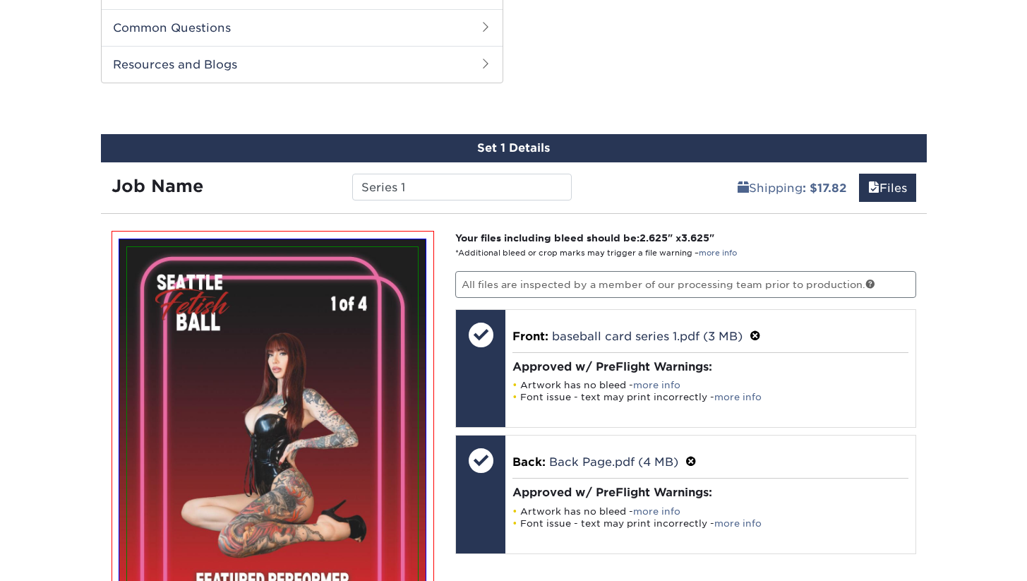
scroll to position [743, 0]
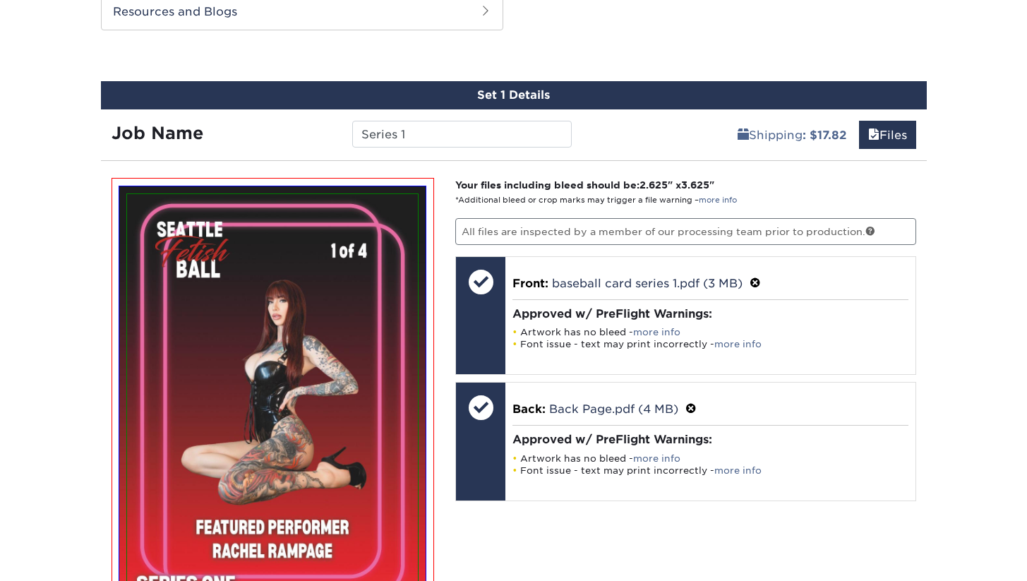
click at [324, 346] on img at bounding box center [272, 400] width 291 height 413
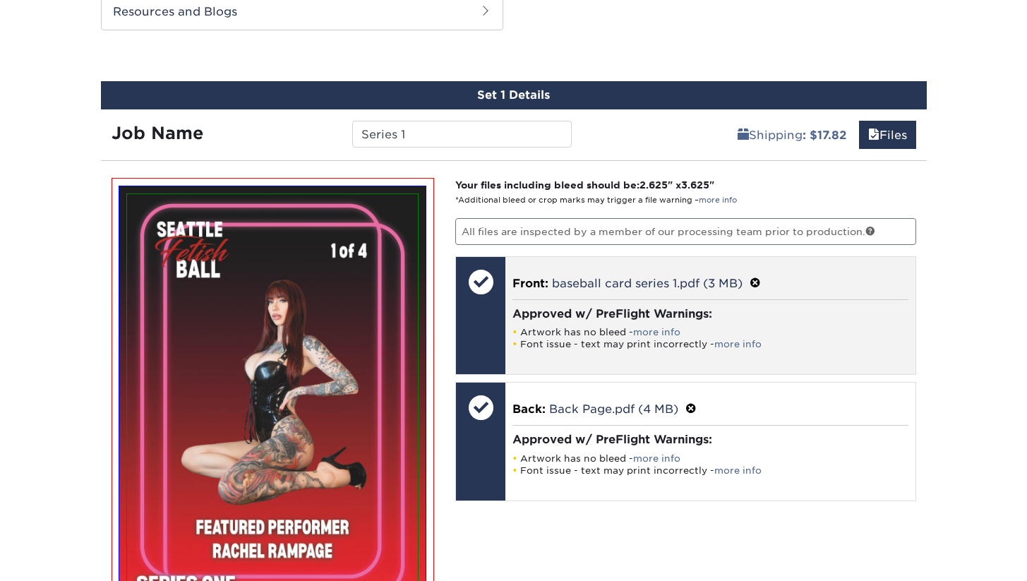
click at [758, 281] on span at bounding box center [755, 283] width 11 height 13
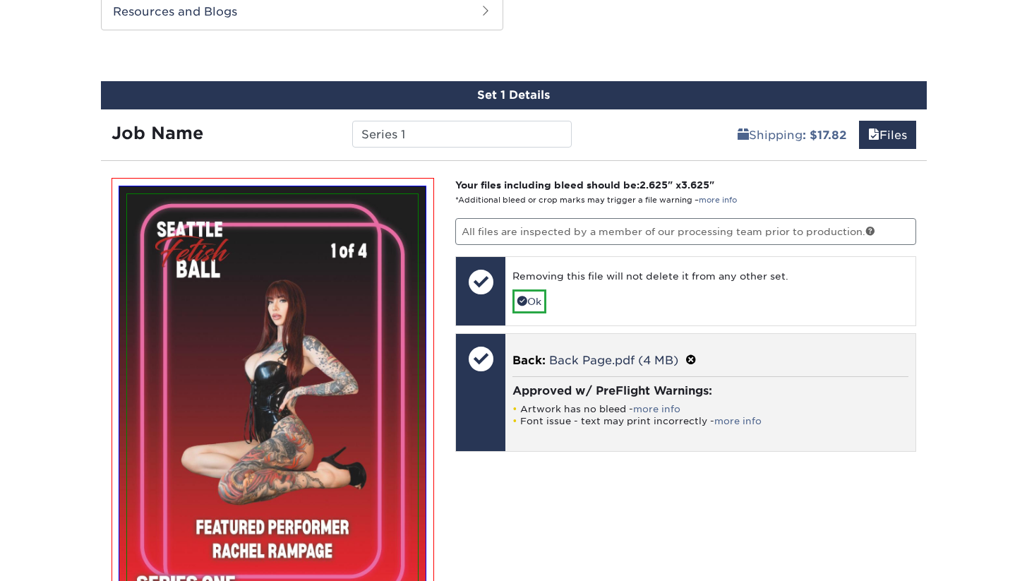
click at [697, 360] on span at bounding box center [691, 360] width 11 height 13
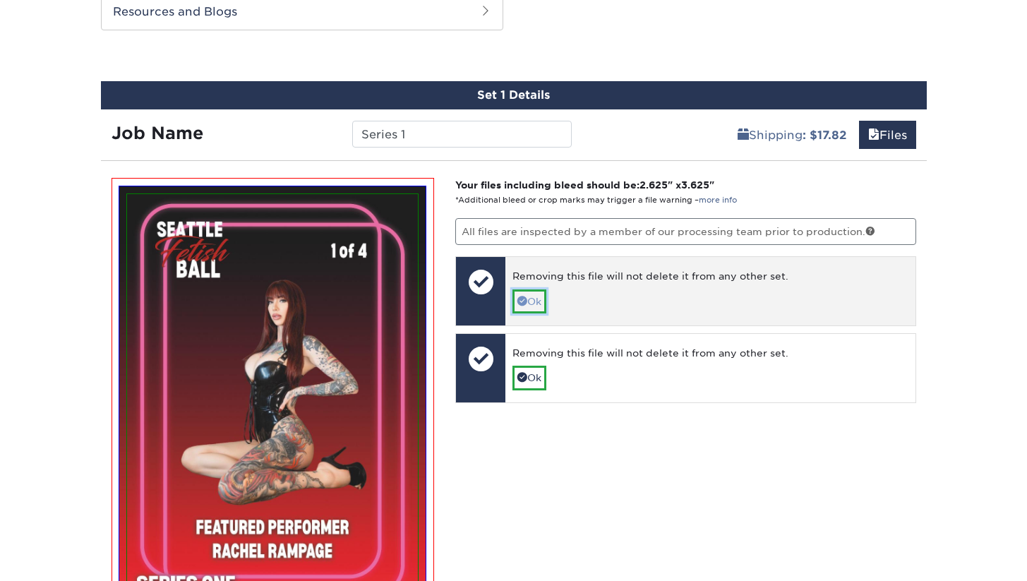
click at [535, 306] on link "Ok" at bounding box center [530, 301] width 34 height 24
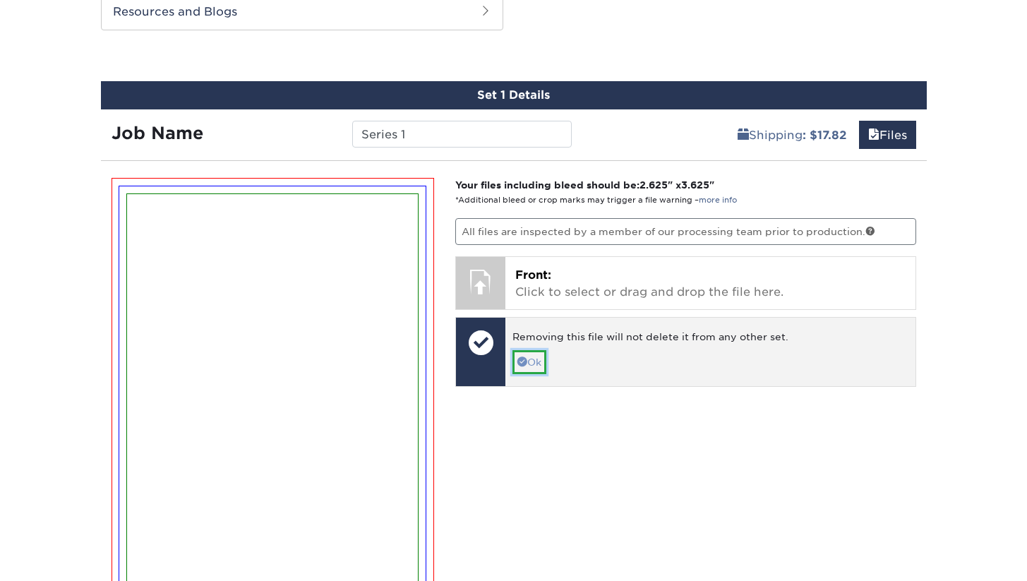
click at [534, 364] on link "Ok" at bounding box center [530, 362] width 34 height 24
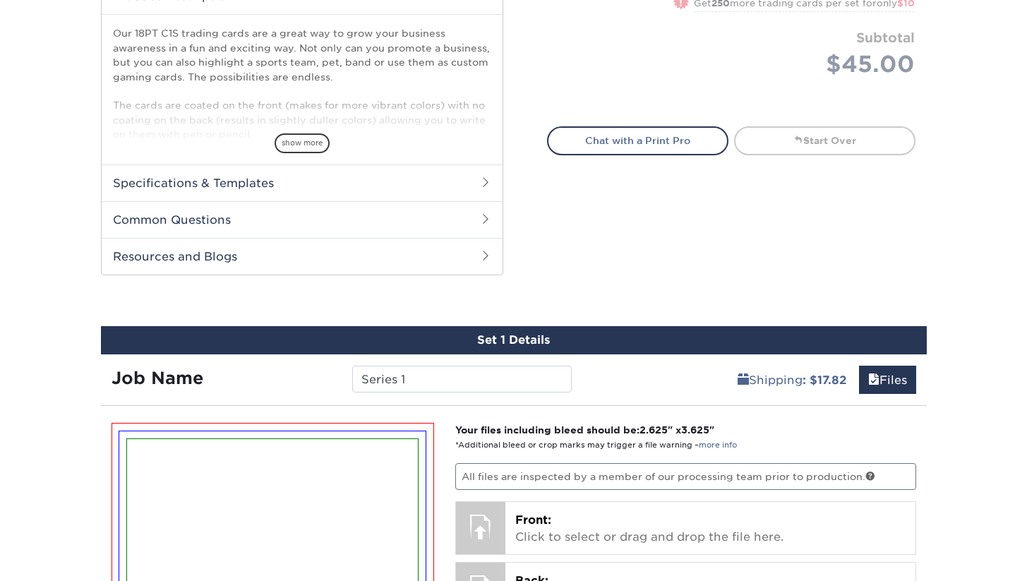
scroll to position [496, 0]
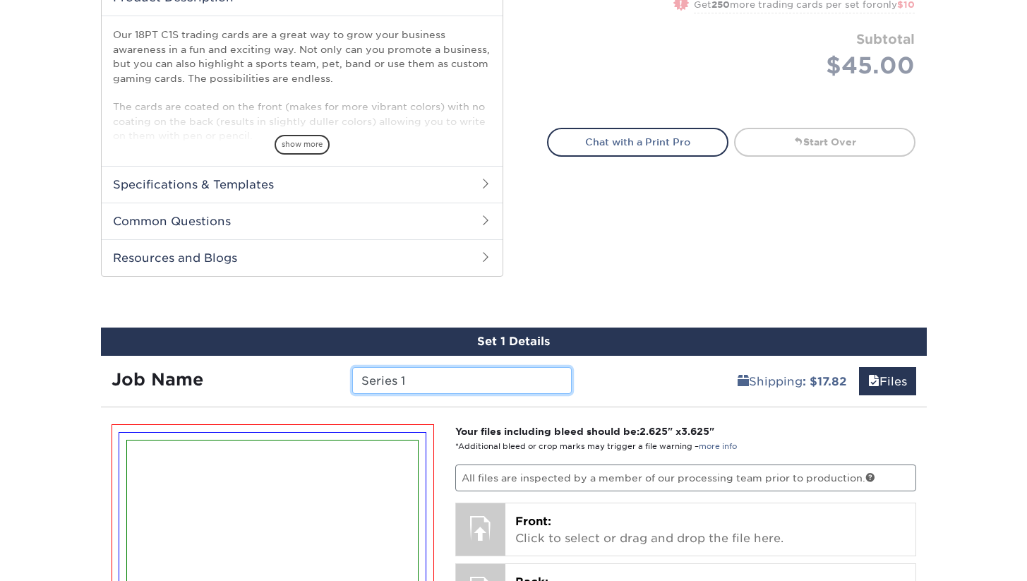
click at [494, 384] on input "Series 1" at bounding box center [462, 380] width 220 height 27
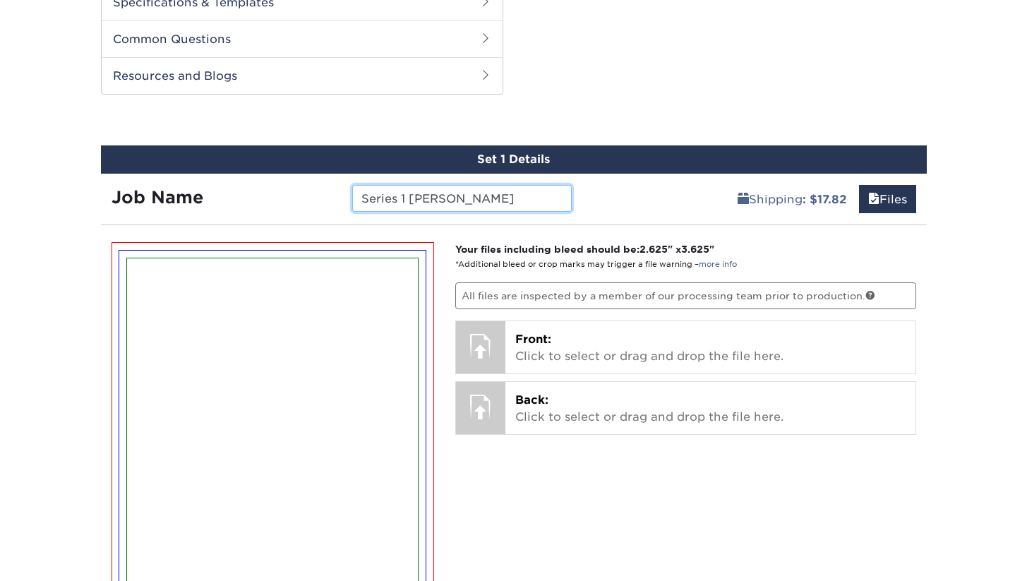
scroll to position [723, 0]
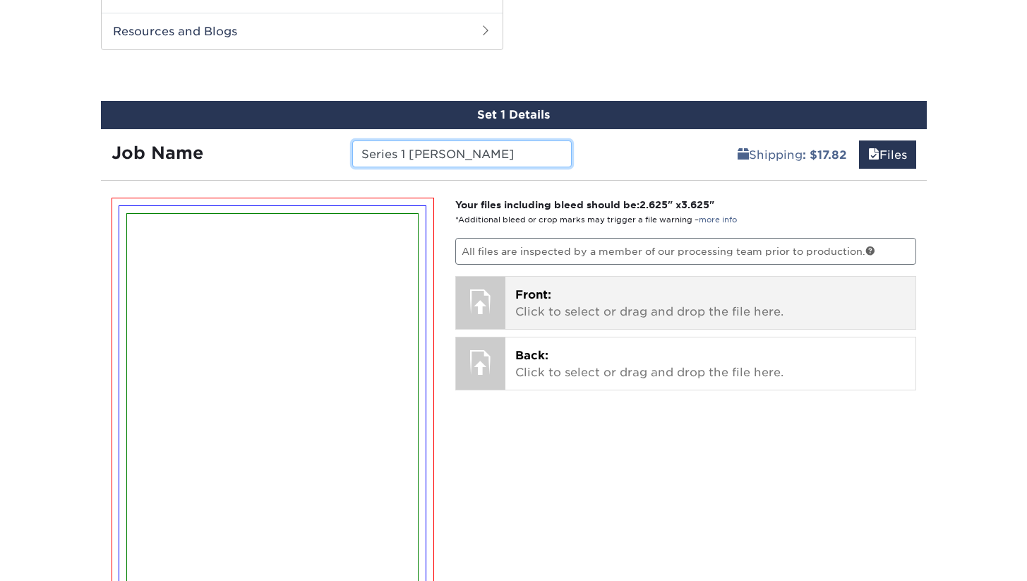
type input "Series 1 rachel"
click at [485, 297] on div at bounding box center [480, 301] width 49 height 49
click at [631, 305] on p "Front: Click to select or drag and drop the file here." at bounding box center [710, 304] width 390 height 34
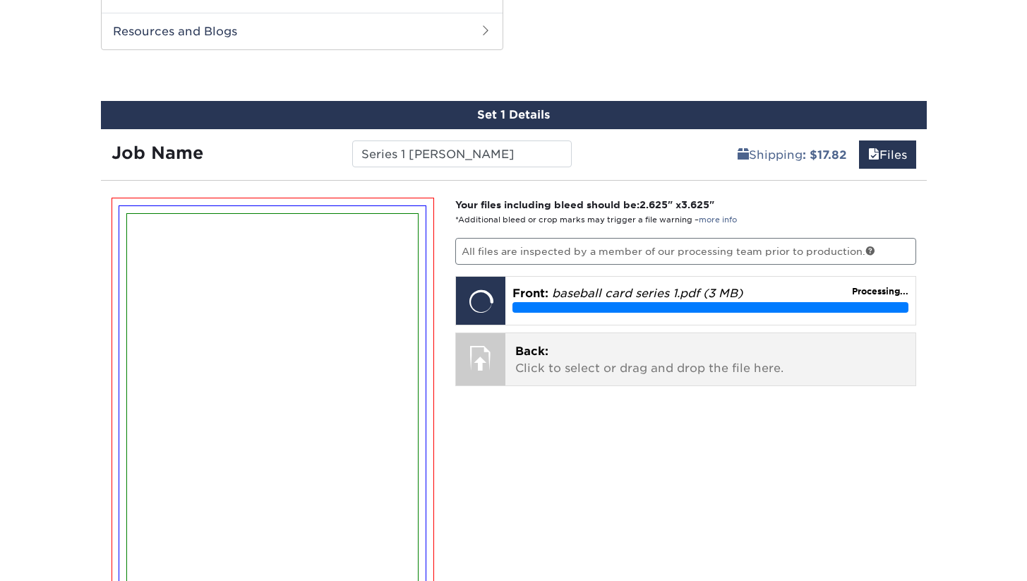
click at [622, 352] on p "Back: Click to select or drag and drop the file here." at bounding box center [710, 360] width 390 height 34
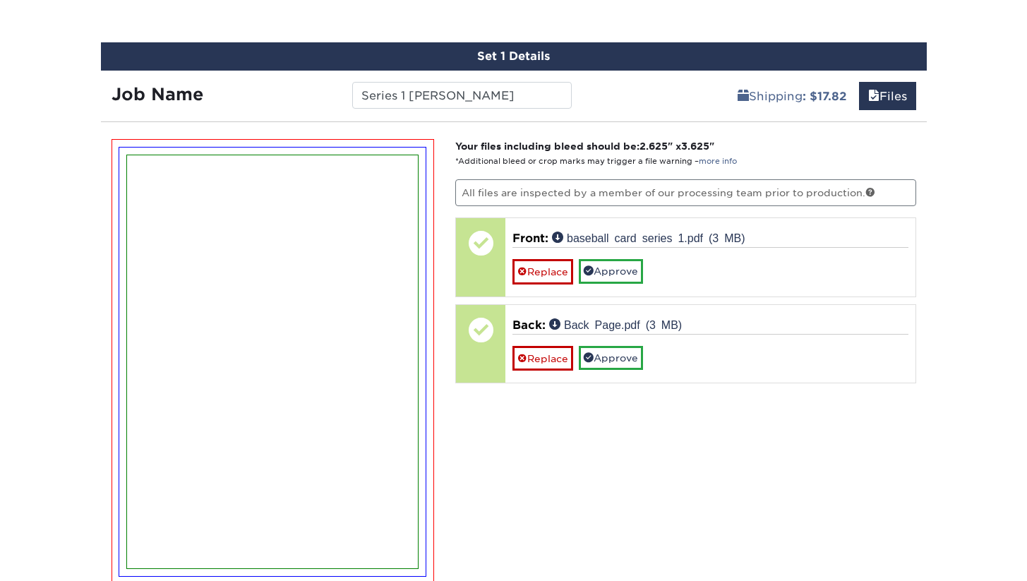
scroll to position [782, 0]
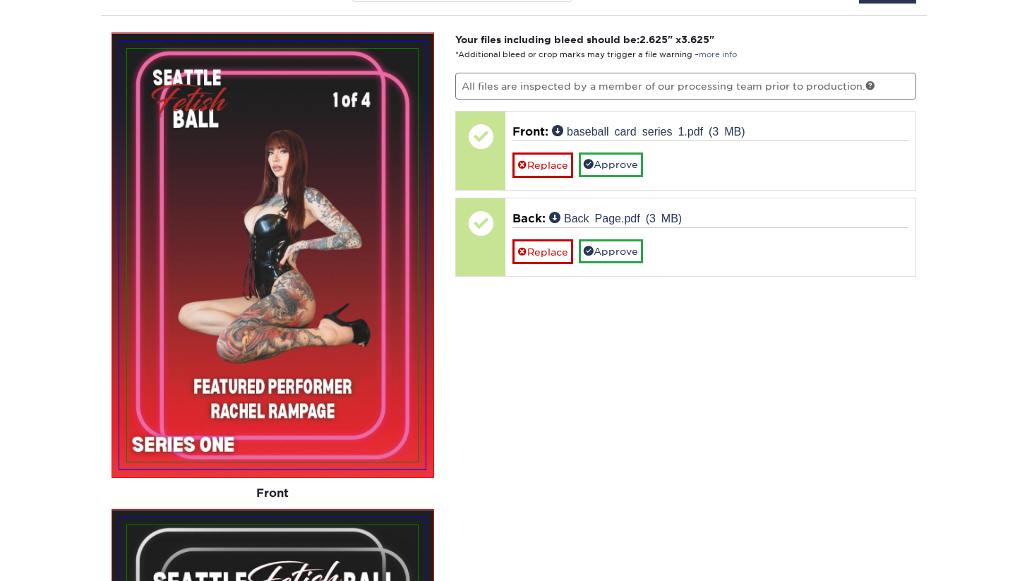
scroll to position [885, 0]
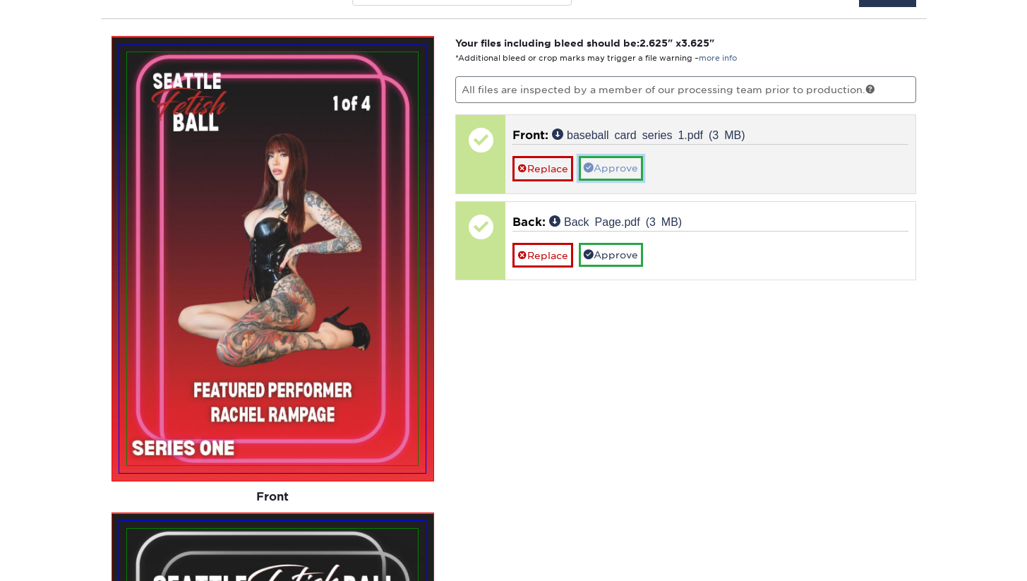
click at [629, 167] on link "Approve" at bounding box center [611, 168] width 64 height 24
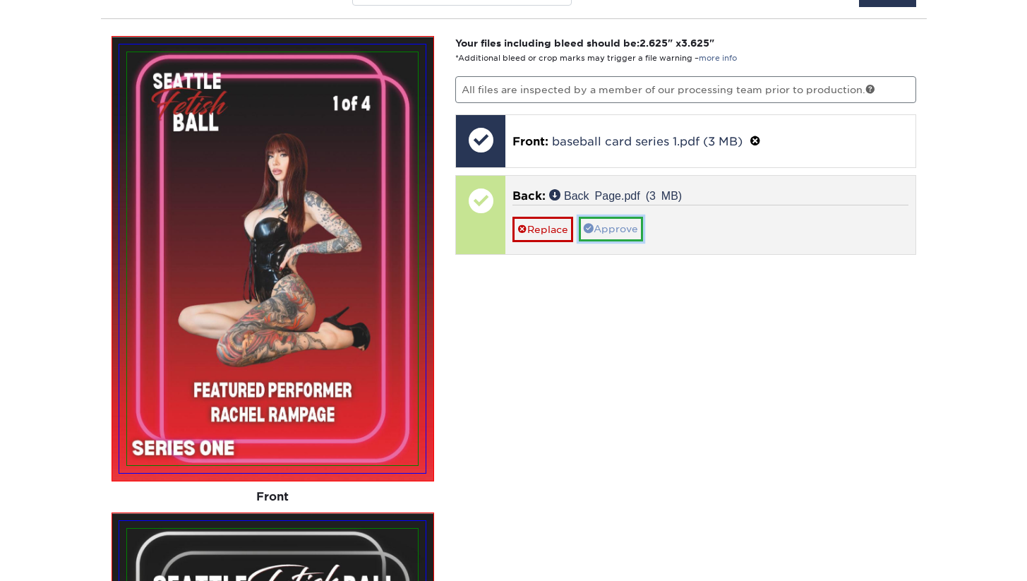
click at [623, 222] on link "Approve" at bounding box center [611, 229] width 64 height 24
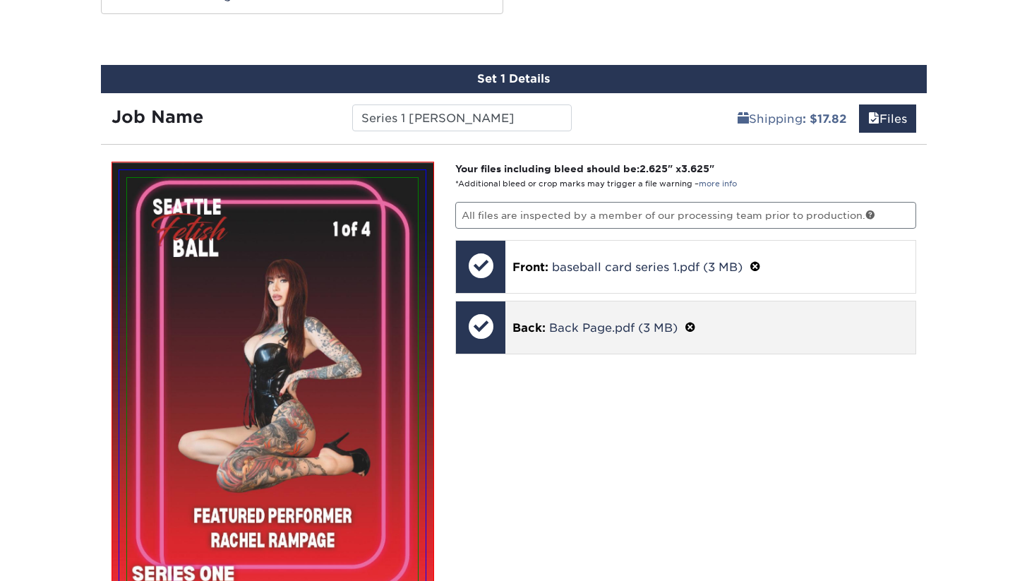
scroll to position [722, 0]
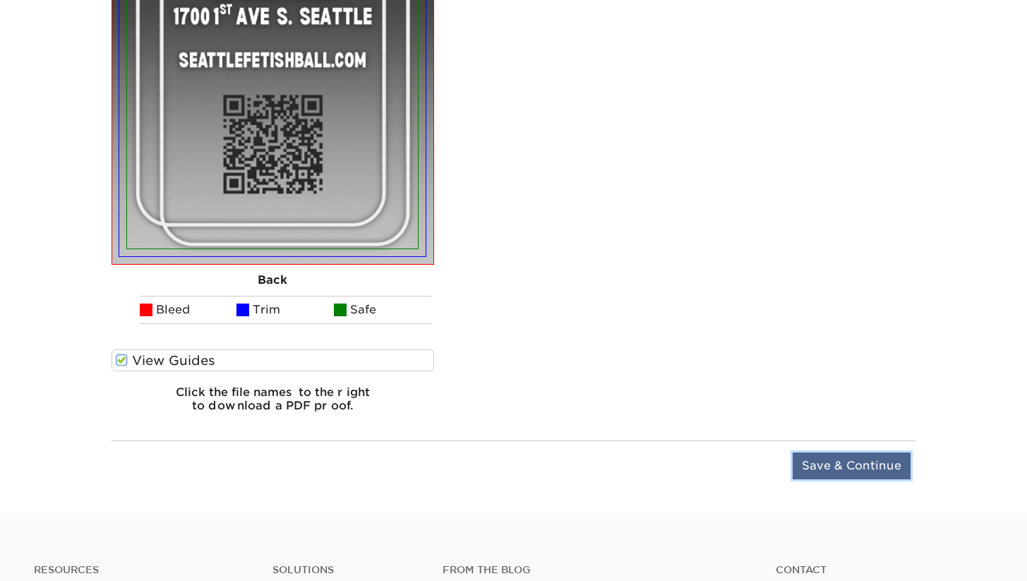
click at [823, 470] on input "Save & Continue" at bounding box center [852, 466] width 118 height 27
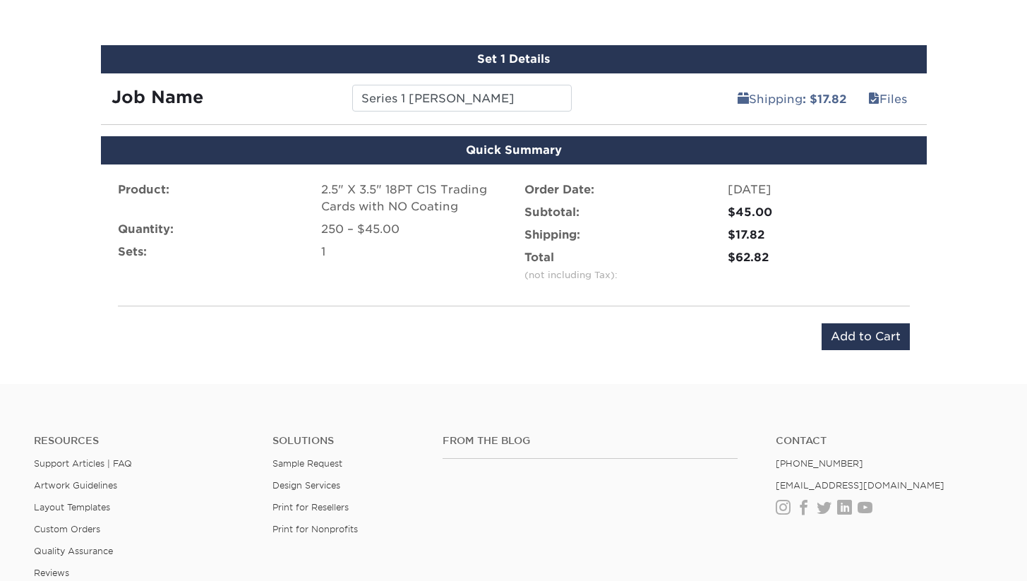
scroll to position [671, 0]
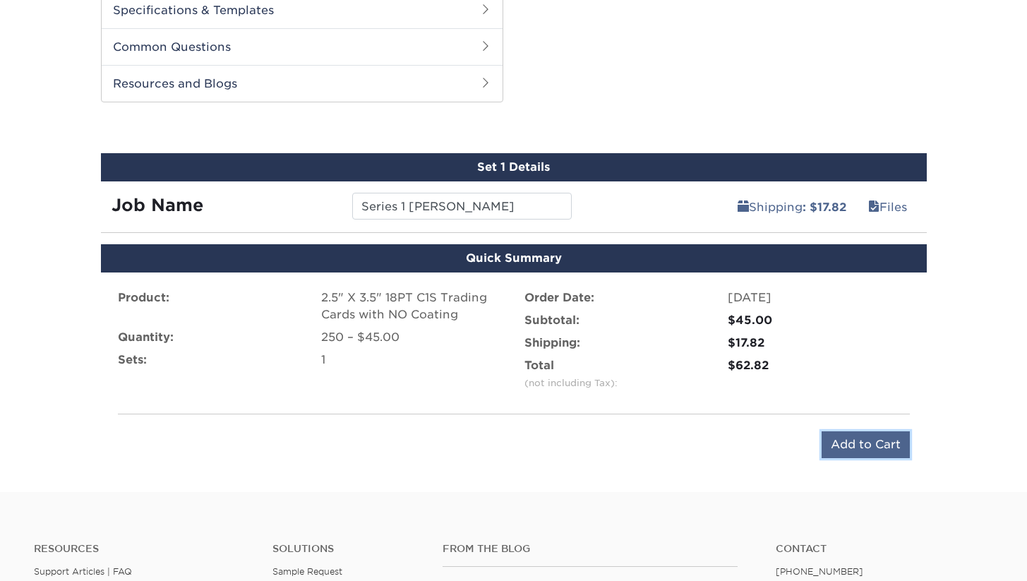
click at [855, 441] on input "Add to Cart" at bounding box center [866, 444] width 88 height 27
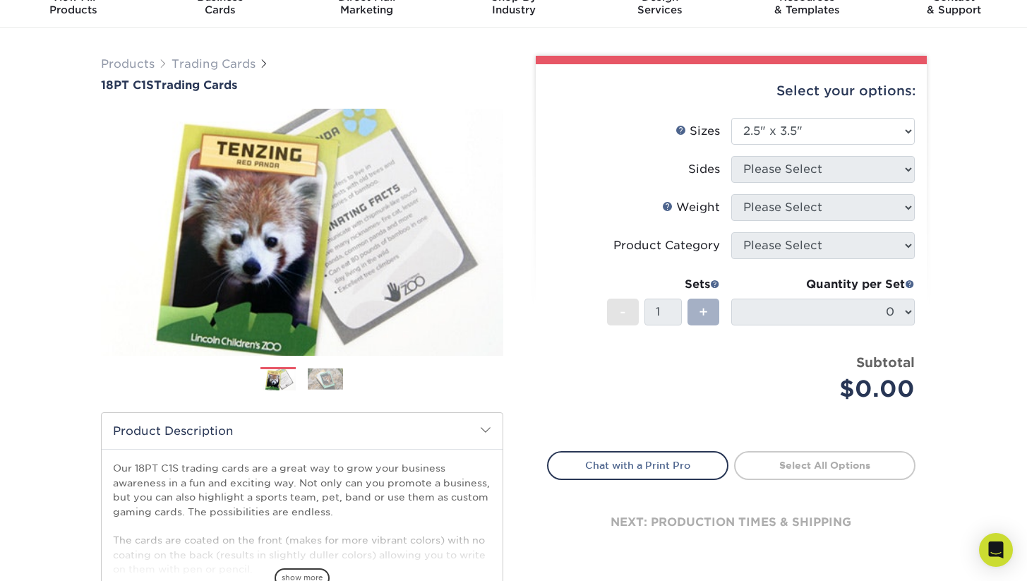
scroll to position [19, 0]
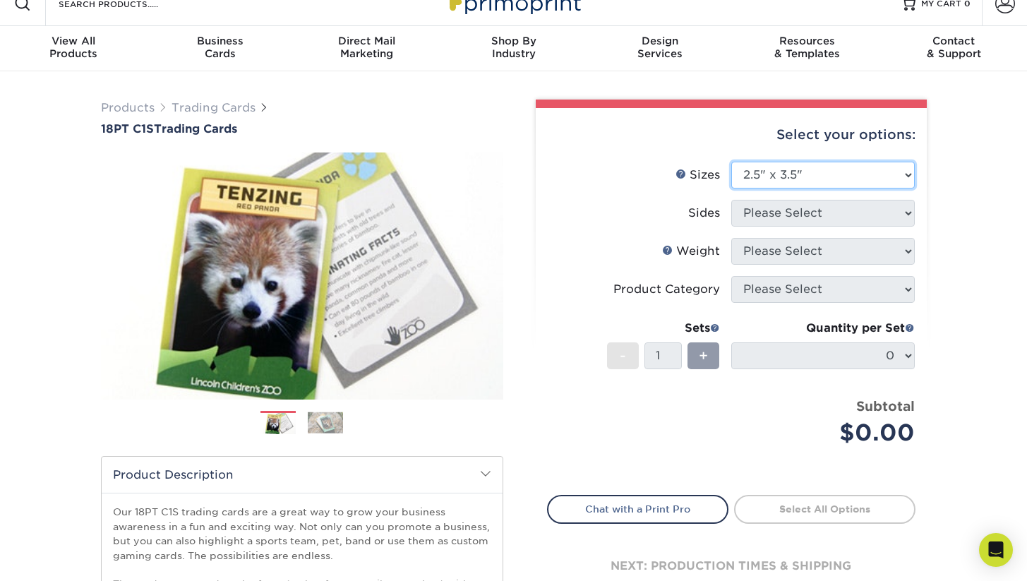
click at [807, 182] on select "Please Select 2.5" x 3.5"" at bounding box center [823, 175] width 184 height 27
click at [731, 162] on select "Please Select 2.5" x 3.5"" at bounding box center [823, 175] width 184 height 27
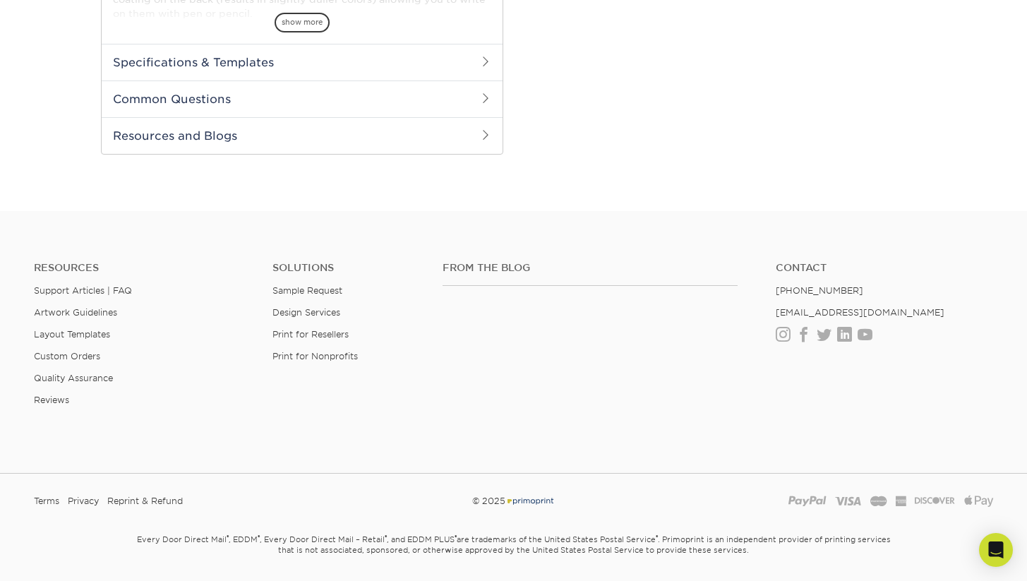
scroll to position [0, 0]
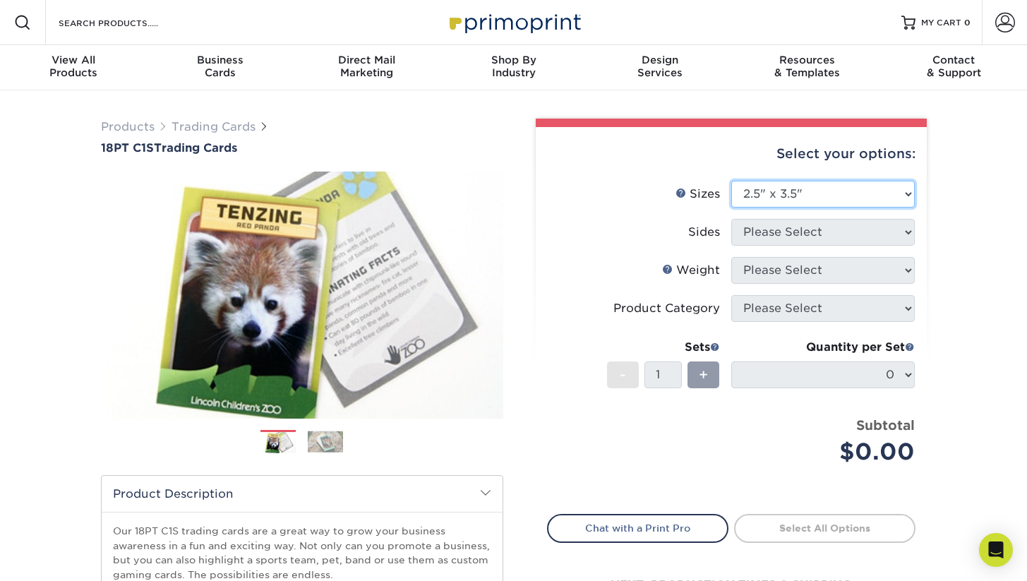
click at [799, 194] on select "Please Select 2.5" x 3.5"" at bounding box center [823, 194] width 184 height 27
click at [731, 181] on select "Please Select 2.5" x 3.5"" at bounding box center [823, 194] width 184 height 27
click at [792, 196] on select "Please Select 2.5" x 3.5"" at bounding box center [823, 194] width 184 height 27
select select "2.50x3.50"
click at [731, 181] on select "Please Select 2.5" x 3.5"" at bounding box center [823, 194] width 184 height 27
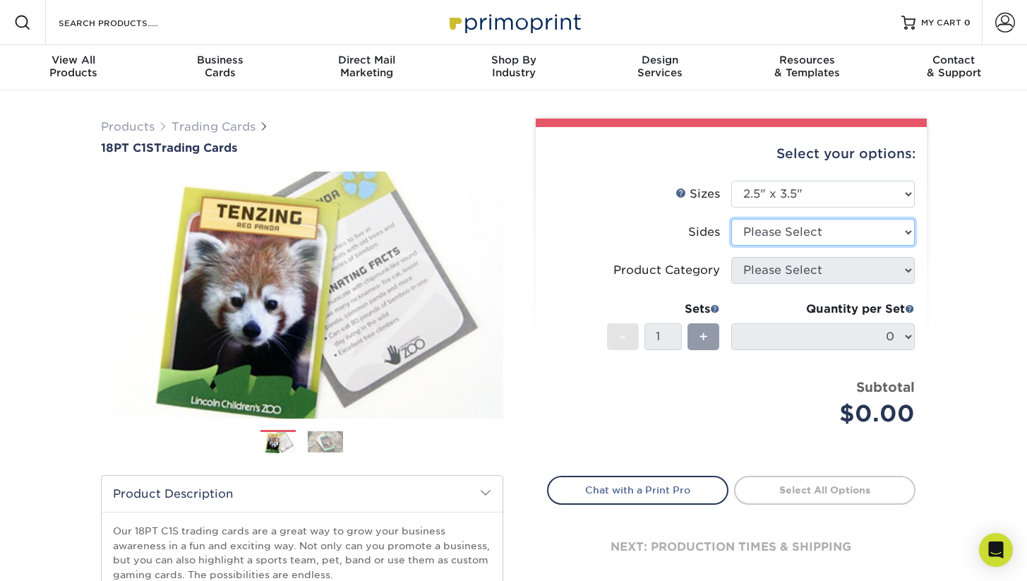
click at [799, 234] on select "Please Select Print Both Sides Print Front Only" at bounding box center [823, 232] width 184 height 27
select select "13abbda7-1d64-4f25-8bb2-c179b224825d"
click at [731, 219] on select "Please Select Print Both Sides Print Front Only" at bounding box center [823, 232] width 184 height 27
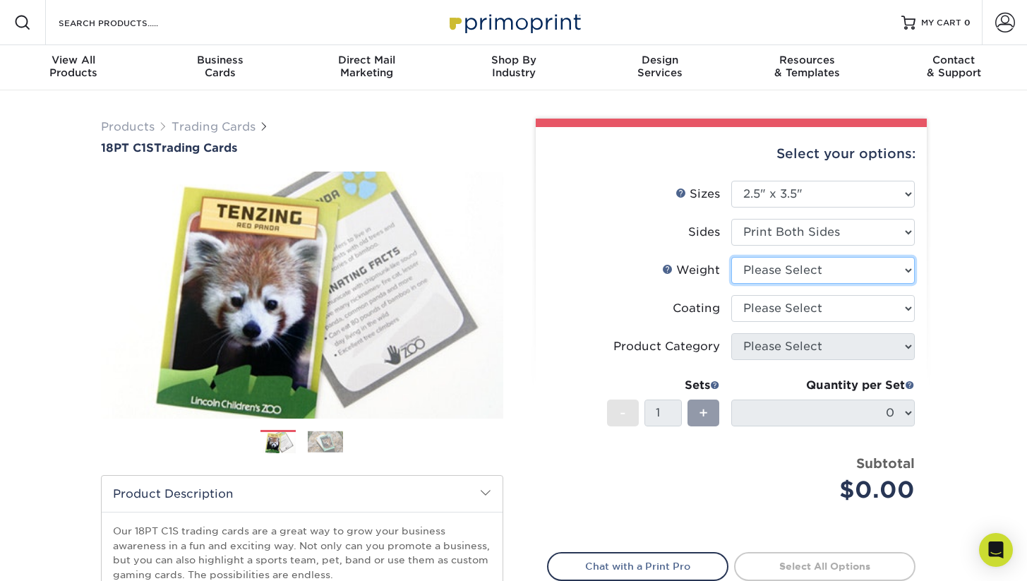
click at [825, 273] on select "Please Select 18PT C1S" at bounding box center [823, 270] width 184 height 27
select select "18PTC1S"
click at [731, 257] on select "Please Select 18PT C1S" at bounding box center [823, 270] width 184 height 27
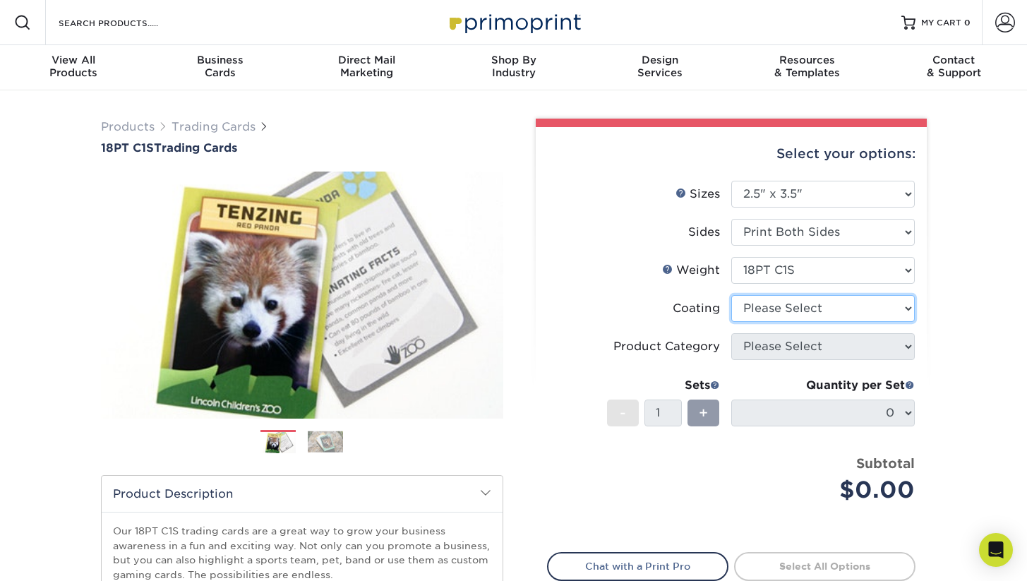
click at [816, 312] on select at bounding box center [823, 308] width 184 height 27
select select "3e7618de-abca-4bda-9f97-8b9129e913d8"
click at [731, 295] on select at bounding box center [823, 308] width 184 height 27
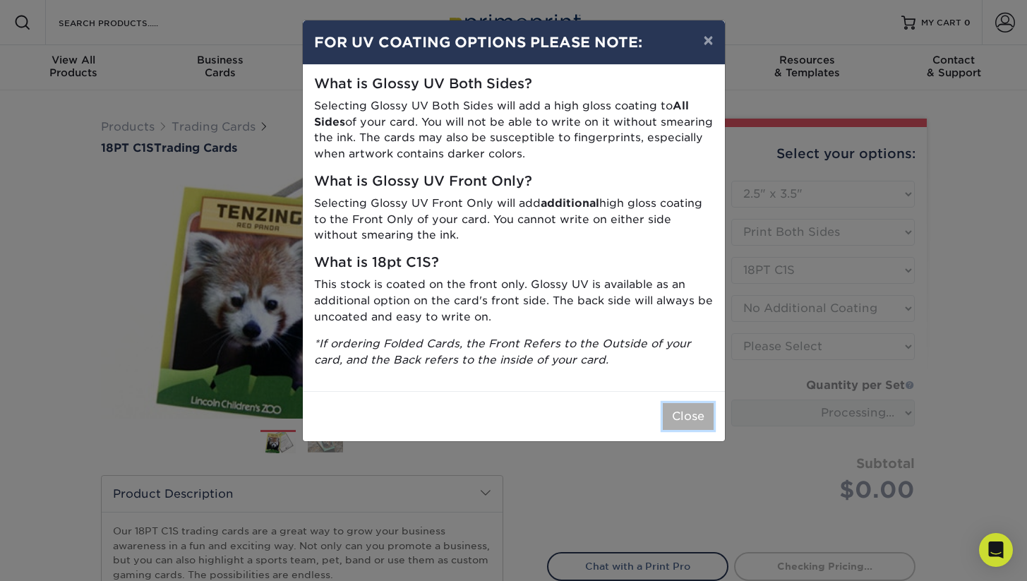
click at [693, 417] on button "Close" at bounding box center [688, 416] width 51 height 27
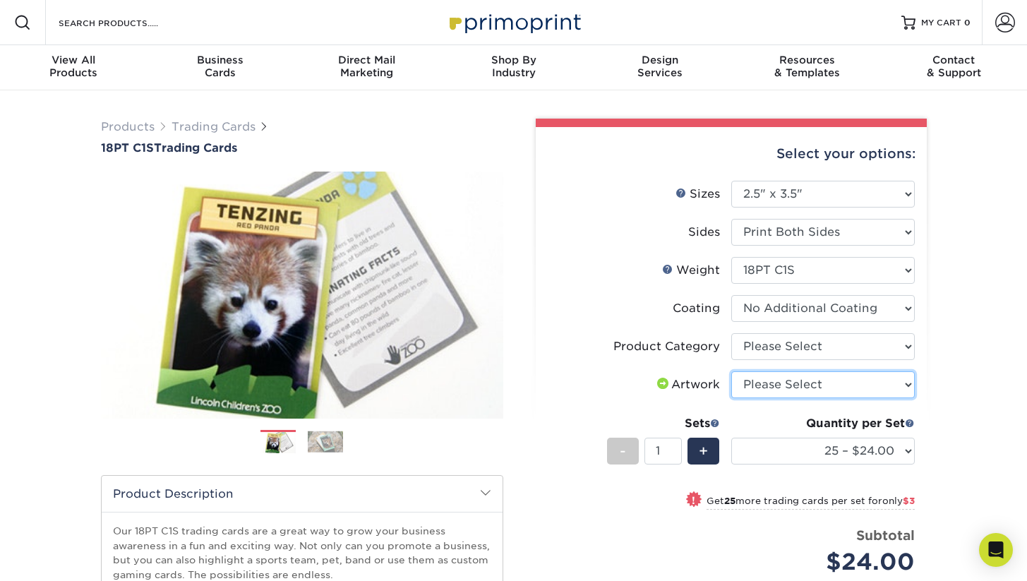
click at [796, 383] on select "Please Select I will upload files I need a design - $100" at bounding box center [823, 384] width 184 height 27
select select "upload"
click at [731, 371] on select "Please Select I will upload files I need a design - $100" at bounding box center [823, 384] width 184 height 27
click at [707, 446] on span "+" at bounding box center [703, 451] width 9 height 21
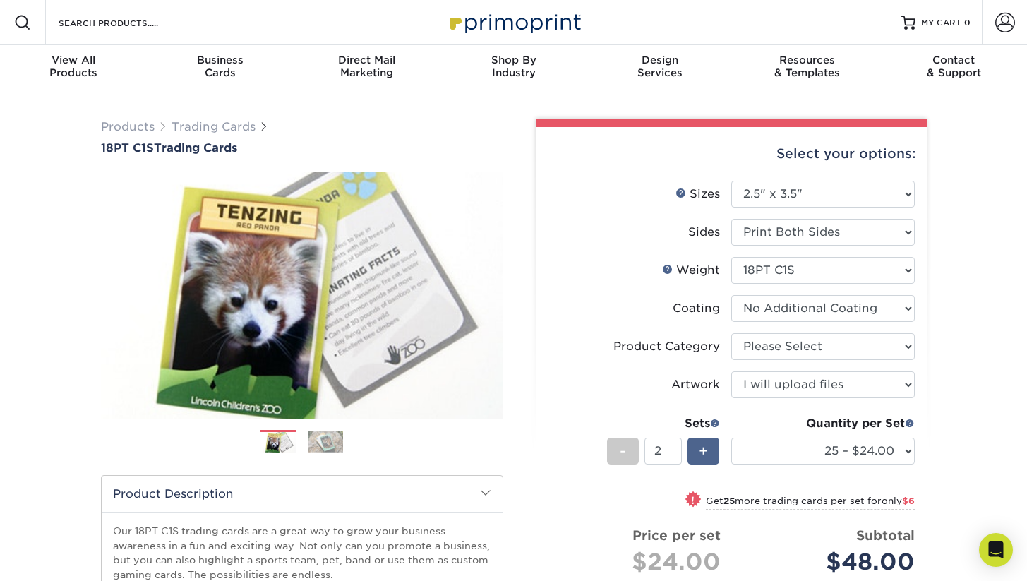
click at [707, 446] on span "+" at bounding box center [703, 451] width 9 height 21
type input "3"
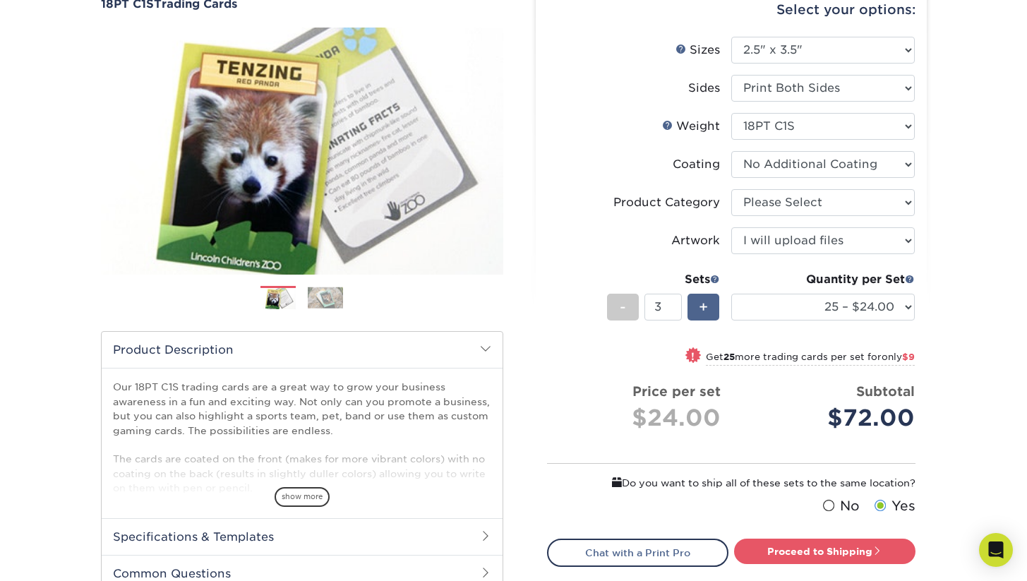
scroll to position [147, 0]
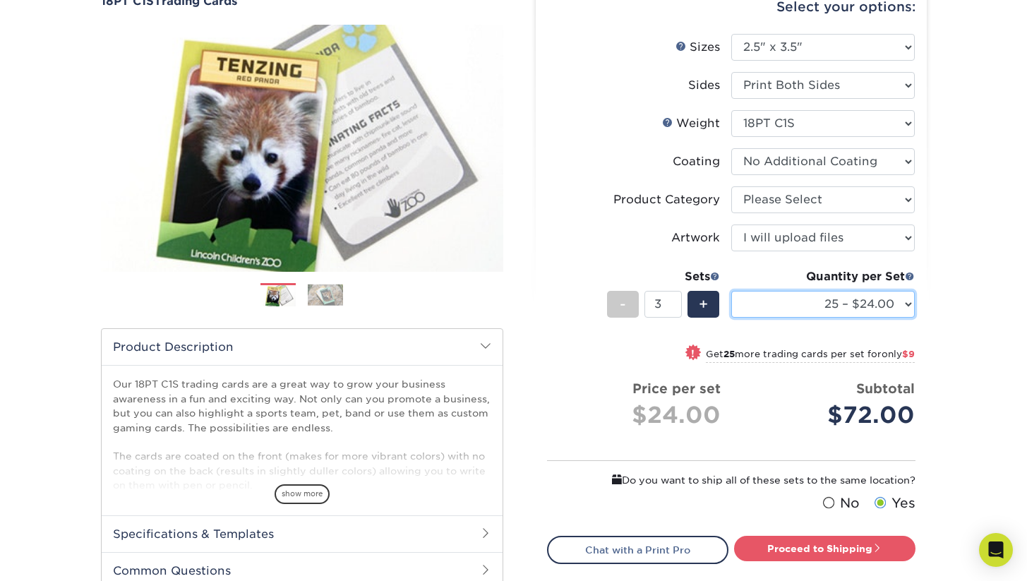
click at [852, 309] on select "25 – $24.00 50 – $27.00 75 – $35.00 100 – $39.00 250 – $45.00 500 – $55.00 1000…" at bounding box center [823, 304] width 184 height 27
select select "250 – $45.00"
click at [731, 291] on select "25 – $24.00 50 – $27.00 75 – $35.00 100 – $39.00 250 – $45.00 500 – $55.00 1000…" at bounding box center [823, 304] width 184 height 27
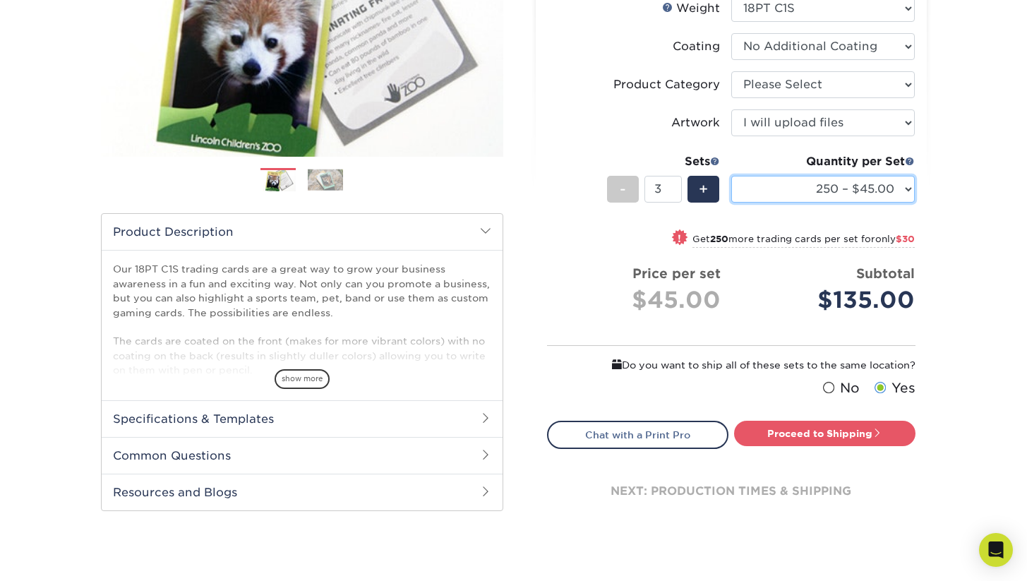
scroll to position [265, 0]
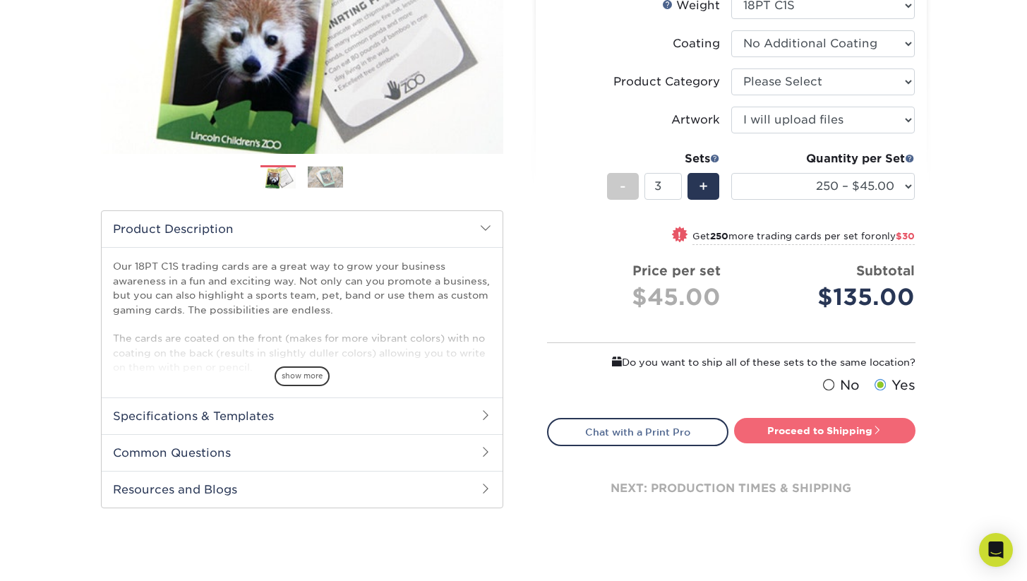
click at [801, 426] on link "Proceed to Shipping" at bounding box center [824, 430] width 181 height 25
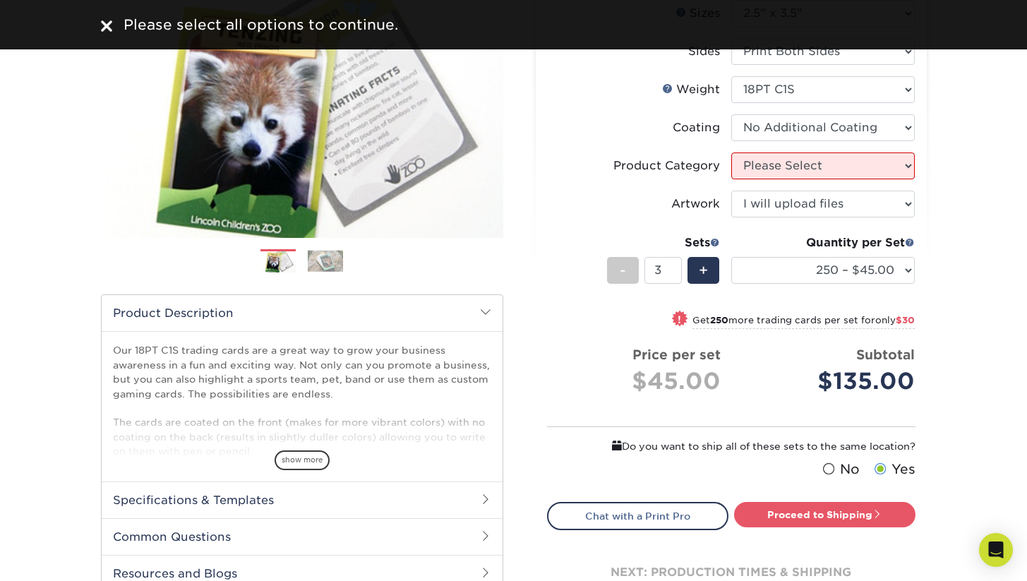
scroll to position [155, 0]
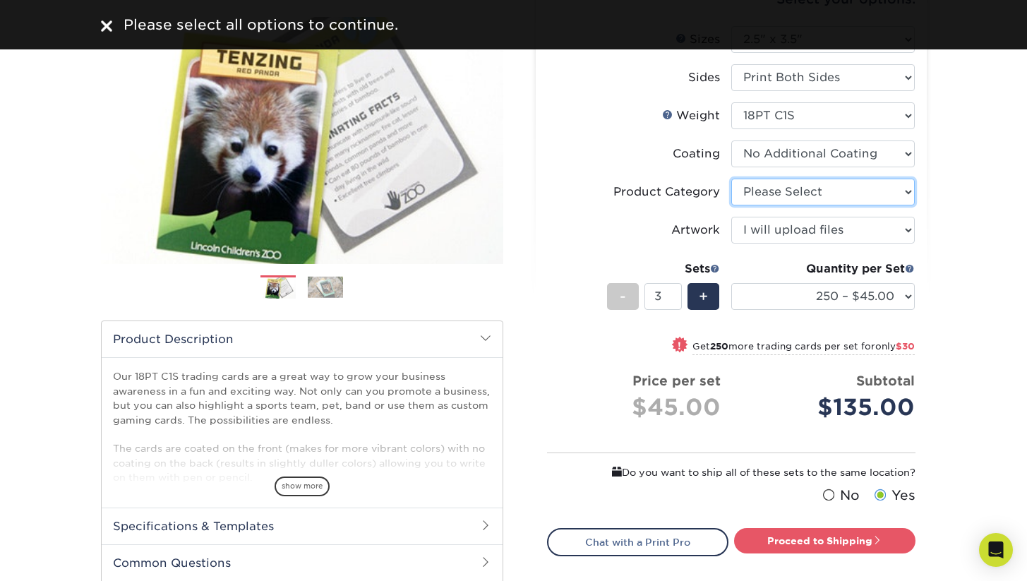
click at [776, 187] on select "Please Select Trading Cards" at bounding box center [823, 192] width 184 height 27
select select "c2f9bce9-36c2-409d-b101-c29d9d031e18"
click at [731, 179] on select "Please Select Trading Cards" at bounding box center [823, 192] width 184 height 27
click at [792, 528] on link "Proceed to Shipping" at bounding box center [824, 540] width 181 height 25
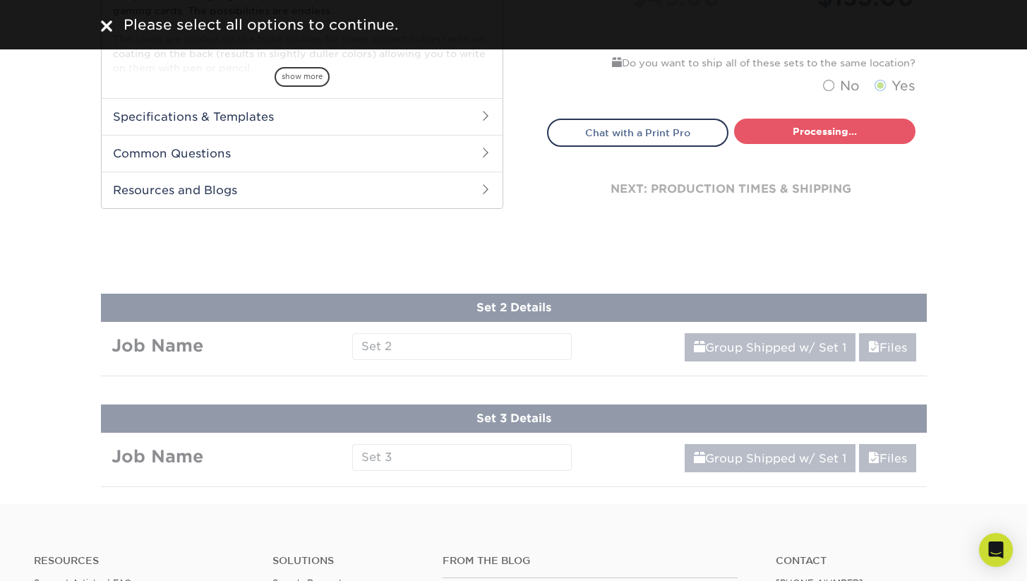
select select "7f12e85b-7342-427e-8446-6bc059917b9c"
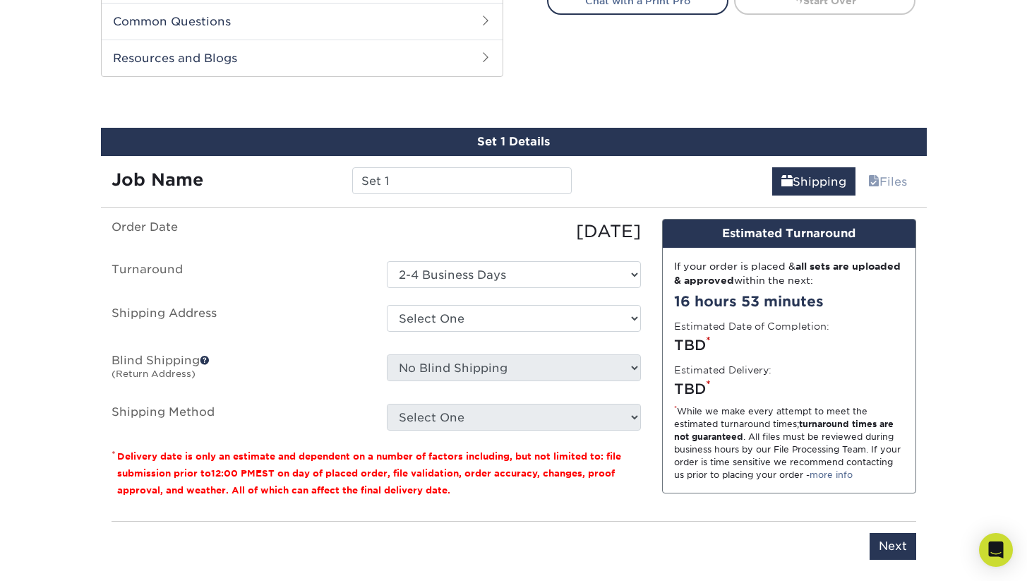
scroll to position [667, 0]
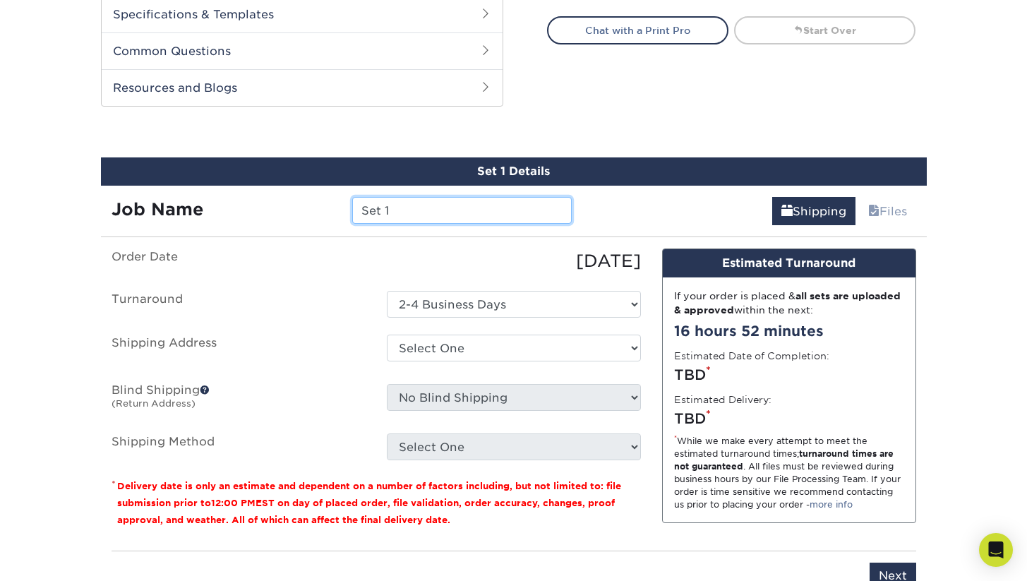
click at [451, 208] on input "Set 1" at bounding box center [462, 210] width 220 height 27
type input "S"
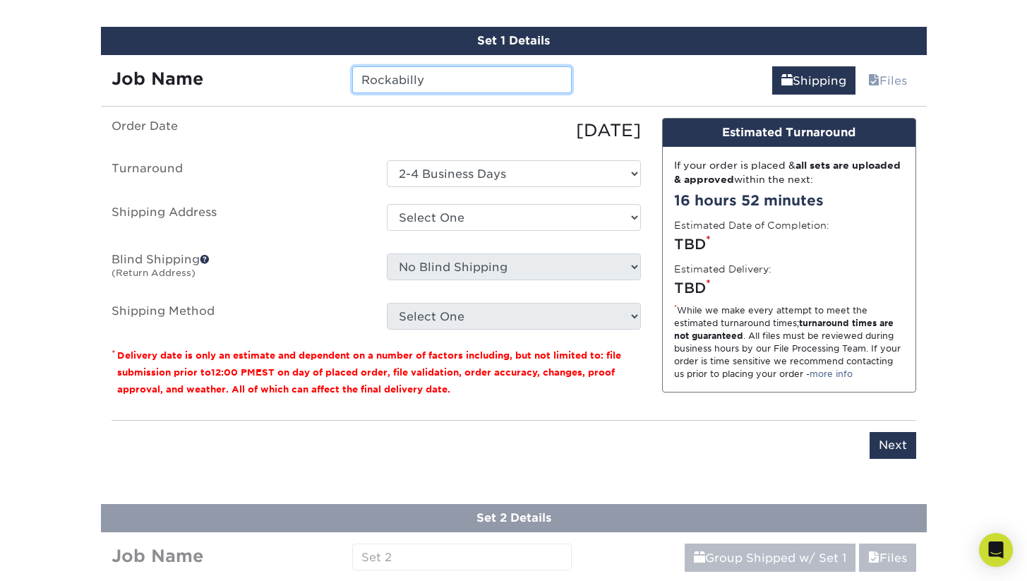
scroll to position [943, 0]
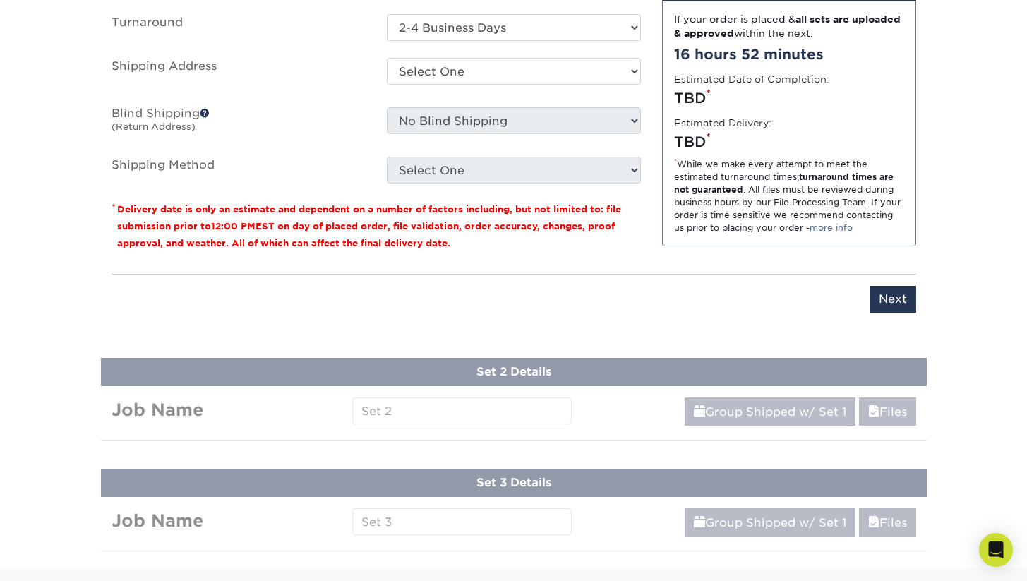
type input "Rockabilly"
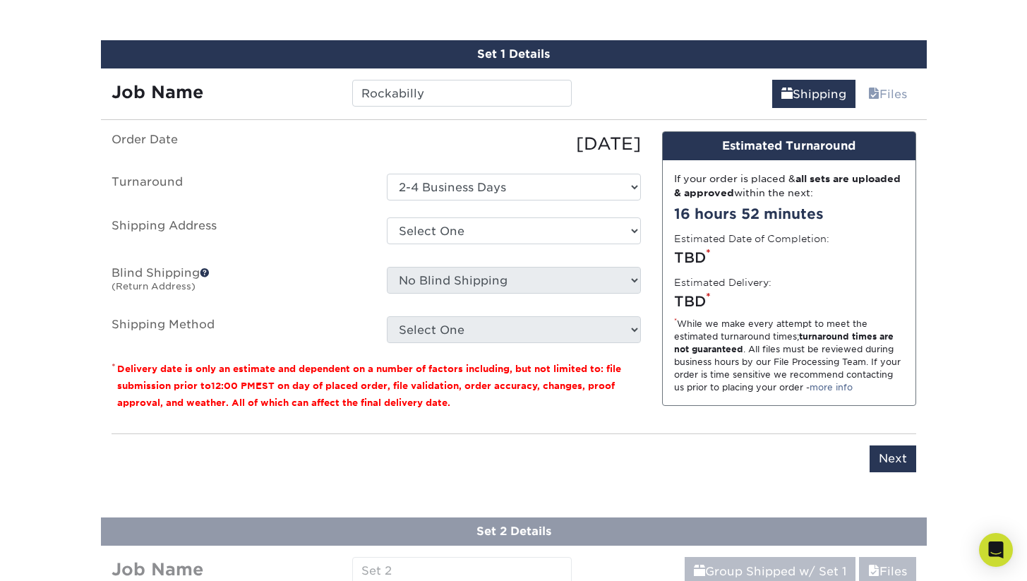
scroll to position [781, 0]
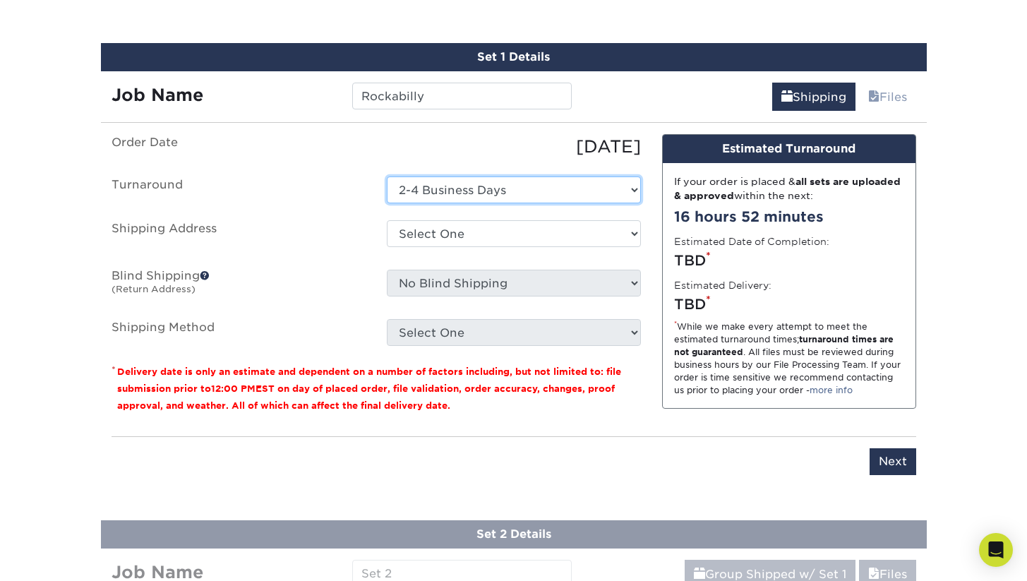
click at [546, 193] on select "Select One 2-4 Business Days" at bounding box center [514, 190] width 254 height 27
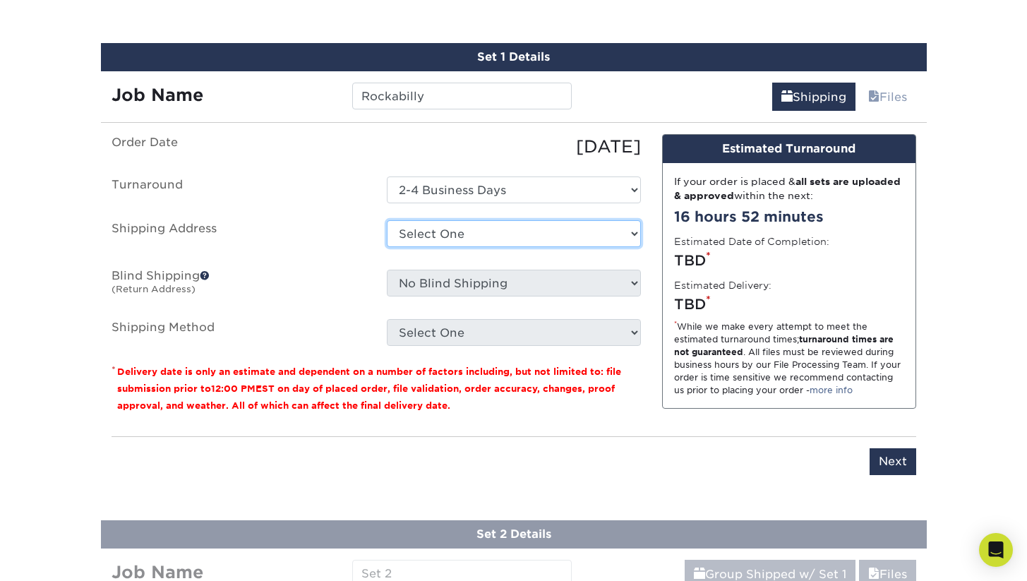
click at [561, 234] on select "Select One + Add New Address - Login" at bounding box center [514, 233] width 254 height 27
select select "newaddress"
click at [387, 220] on select "Select One + Add New Address - Login" at bounding box center [514, 233] width 254 height 27
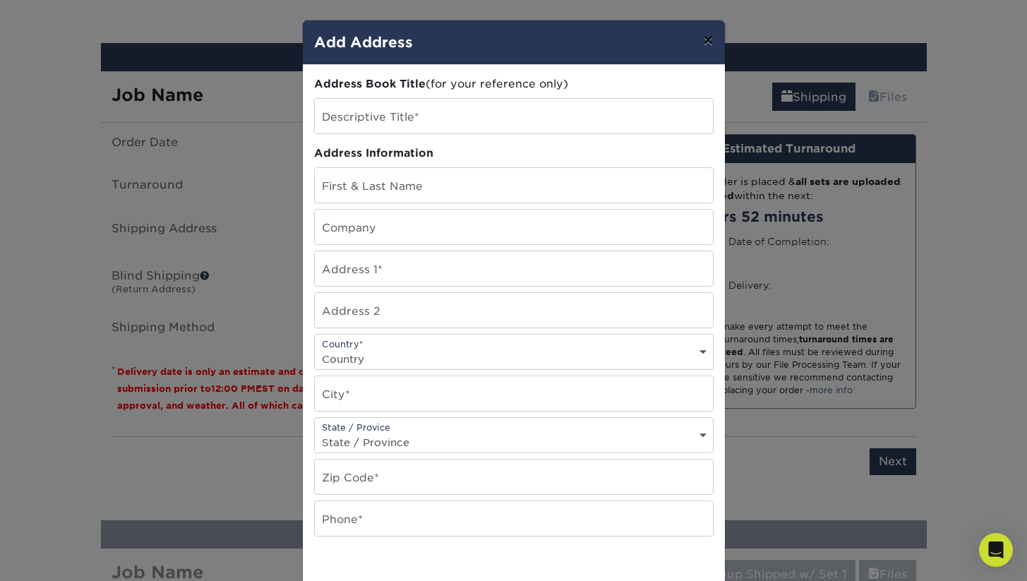
click at [707, 38] on button "×" at bounding box center [708, 40] width 32 height 40
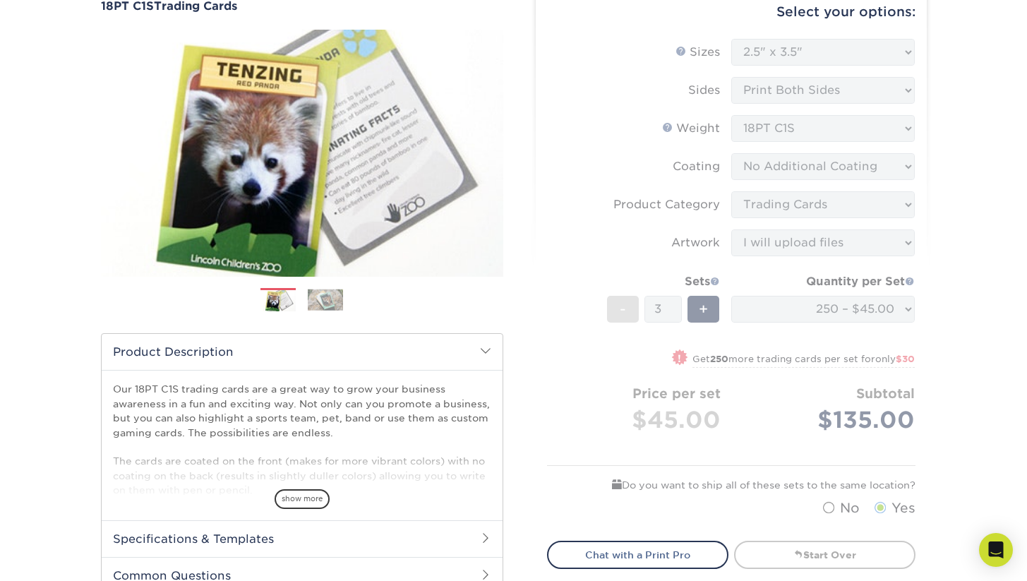
scroll to position [0, 0]
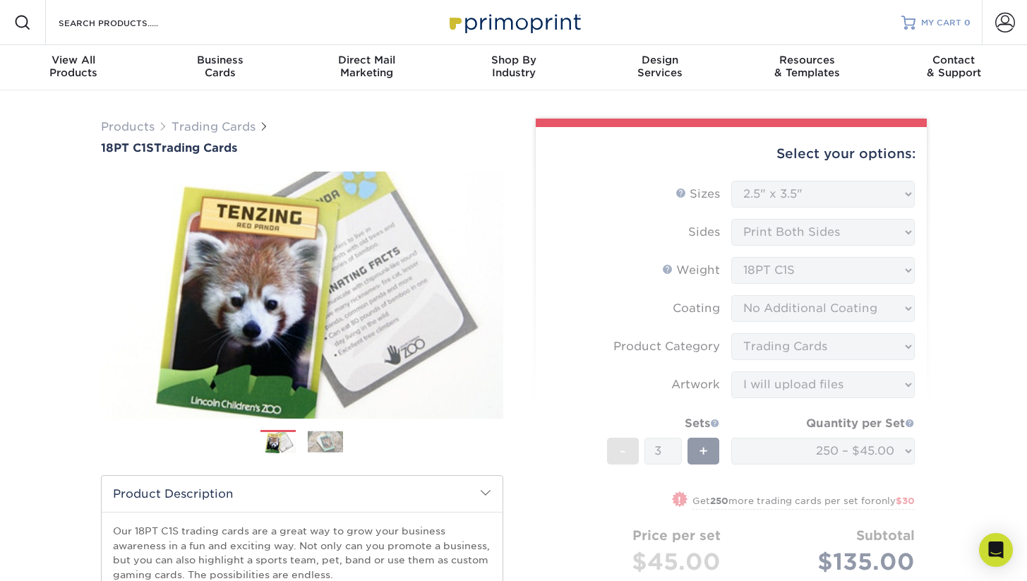
click at [929, 25] on span "MY CART" at bounding box center [941, 23] width 40 height 12
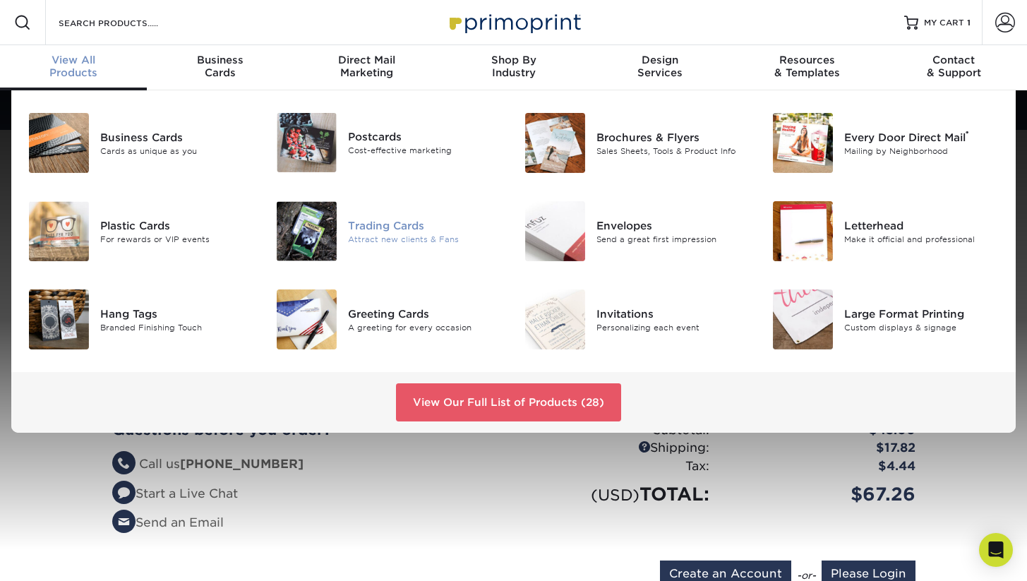
click at [306, 235] on img at bounding box center [307, 231] width 60 height 60
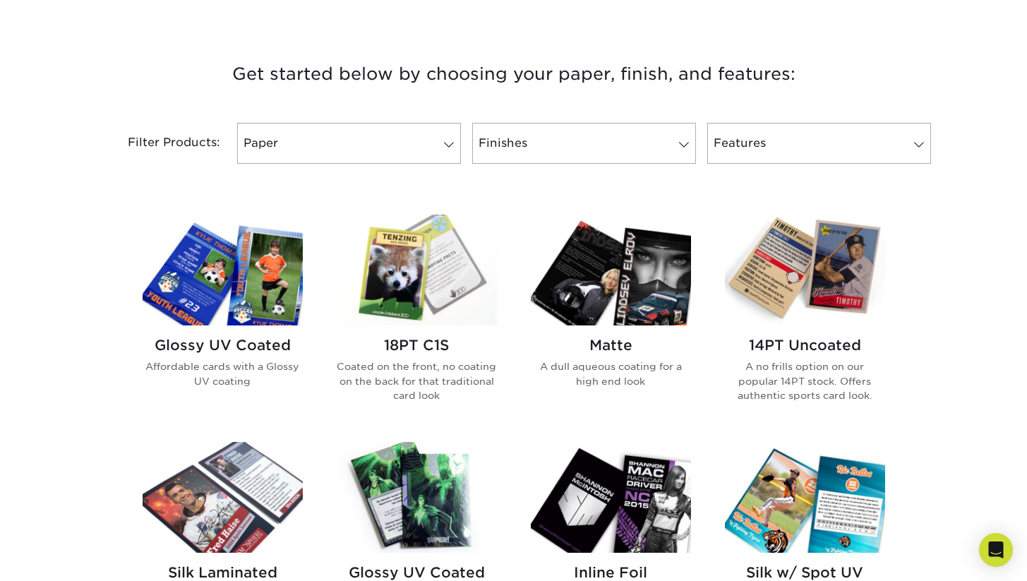
scroll to position [508, 0]
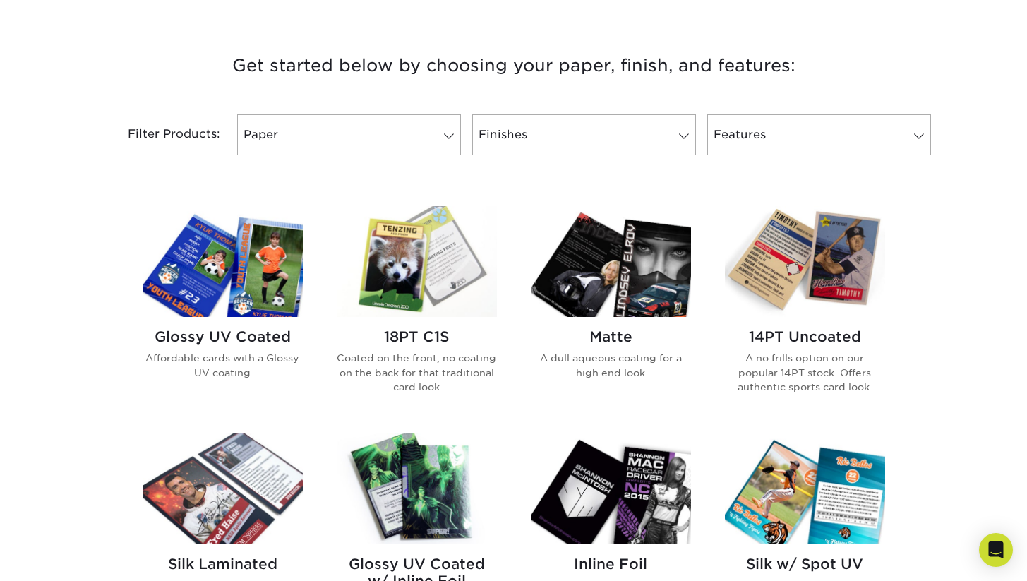
click at [429, 263] on img at bounding box center [417, 261] width 160 height 111
